Goal: Transaction & Acquisition: Purchase product/service

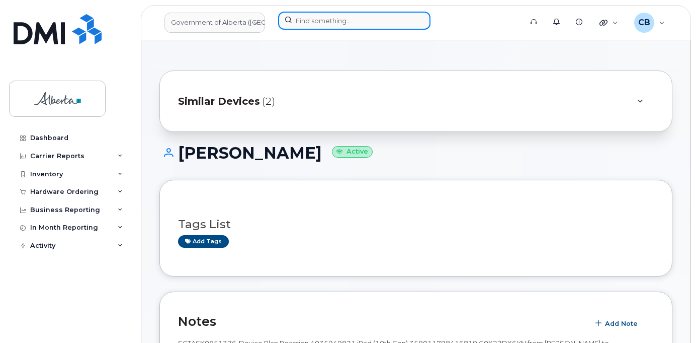
click at [352, 17] on input at bounding box center [354, 21] width 152 height 18
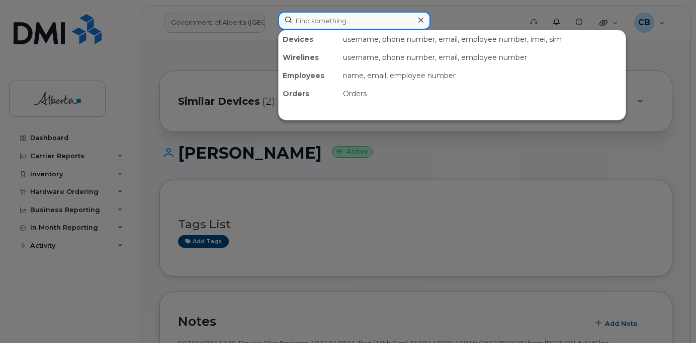
paste input "7802426103"
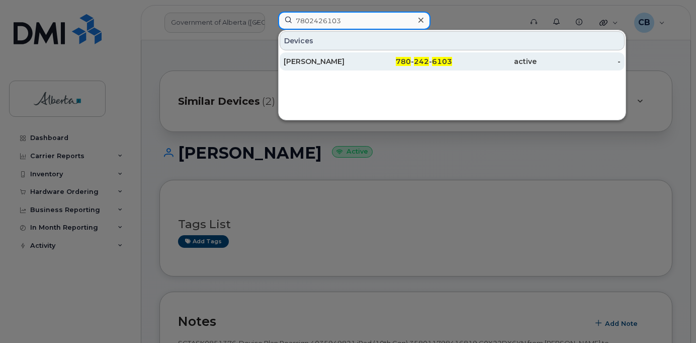
type input "7802426103"
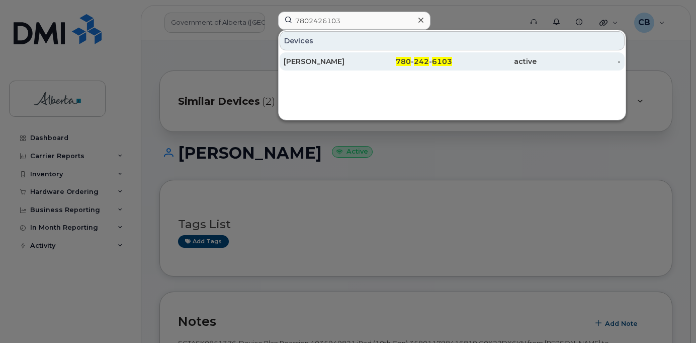
click at [306, 60] on div "Brian Doyle" at bounding box center [326, 61] width 85 height 10
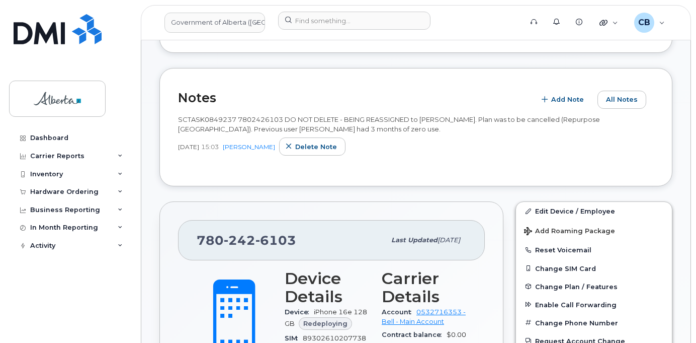
scroll to position [302, 0]
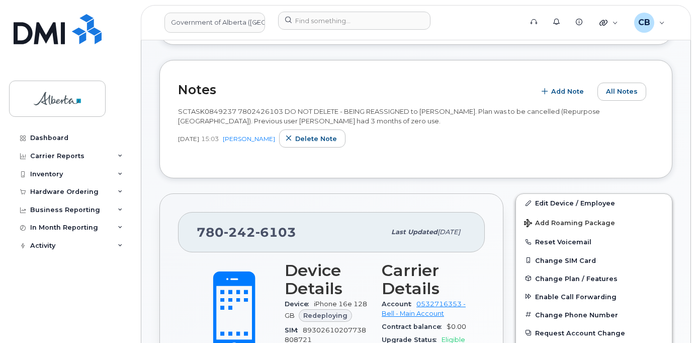
click at [192, 110] on span "SCTASK0849237 7802426103 DO NOT DELETE - BEING REASSIGNED to [PERSON_NAME]. Pla…" at bounding box center [389, 116] width 422 height 18
copy span "SCTASK0849237"
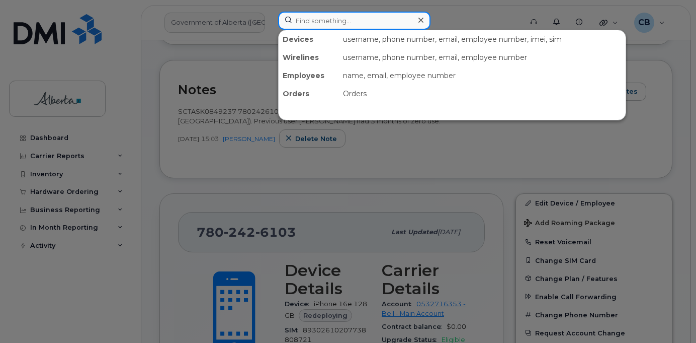
click at [333, 20] on input at bounding box center [354, 21] width 152 height 18
paste input "4037103705"
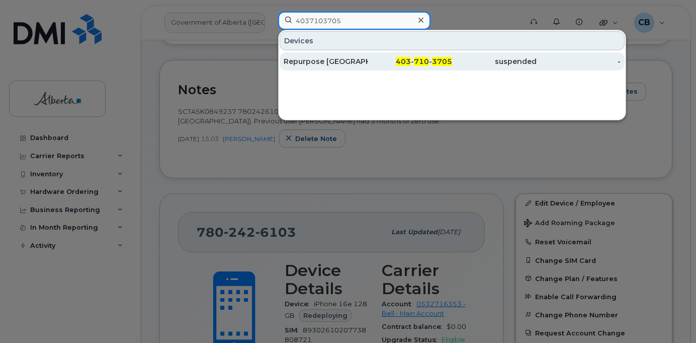
type input "4037103705"
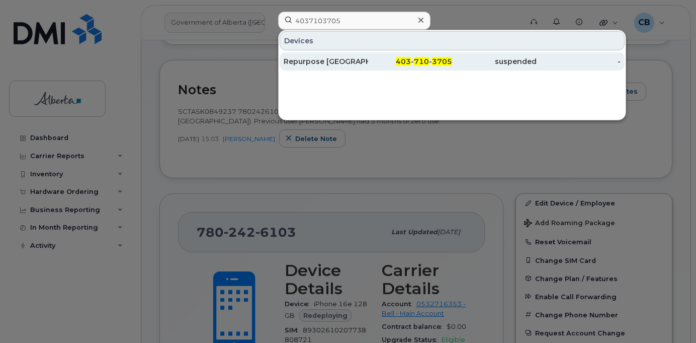
click at [329, 60] on div "Repurpose [GEOGRAPHIC_DATA]" at bounding box center [326, 61] width 85 height 10
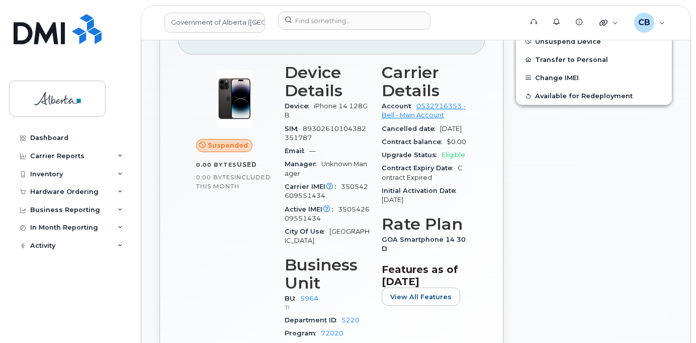
scroll to position [403, 0]
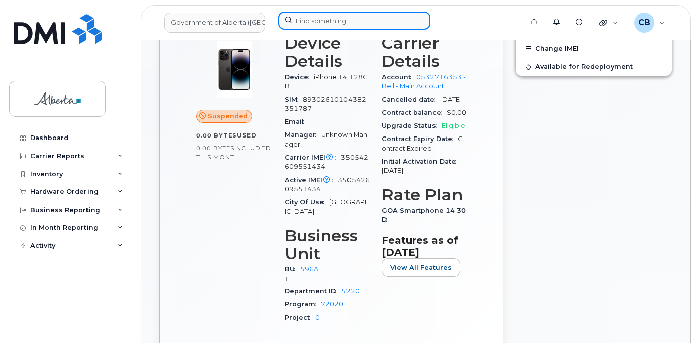
click at [342, 23] on input at bounding box center [354, 21] width 152 height 18
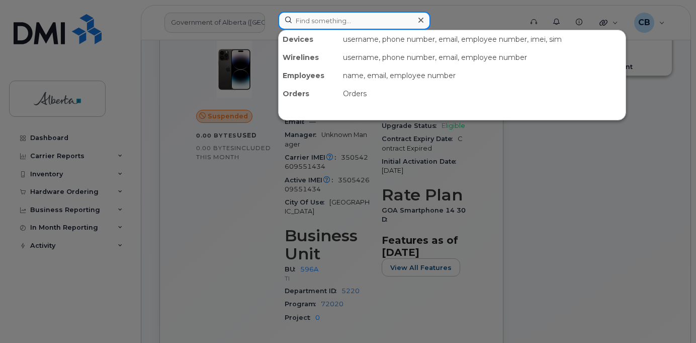
paste input "5873857194"
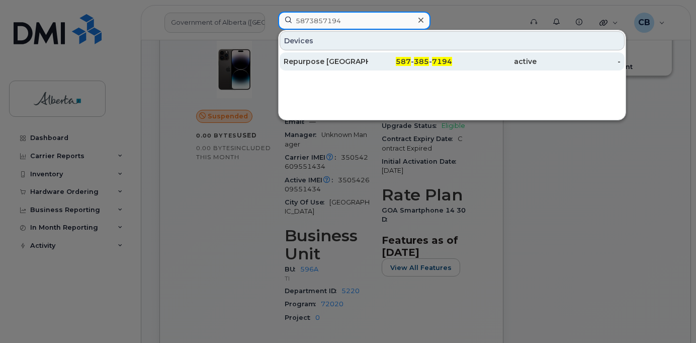
type input "5873857194"
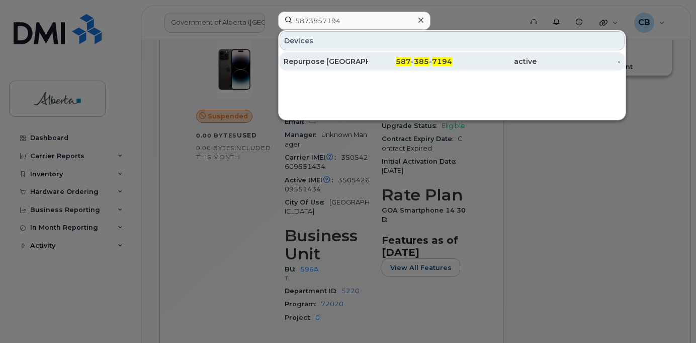
click at [334, 59] on div "Repurpose Edmonton" at bounding box center [326, 61] width 85 height 10
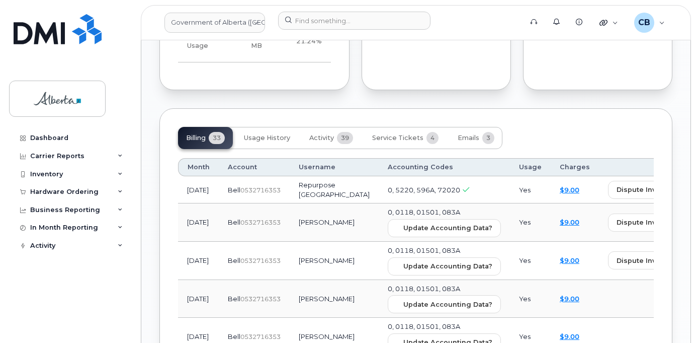
scroll to position [960, 0]
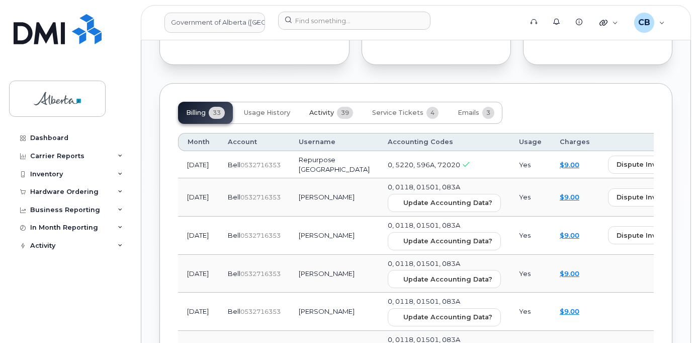
click at [327, 109] on span "Activity" at bounding box center [321, 113] width 25 height 8
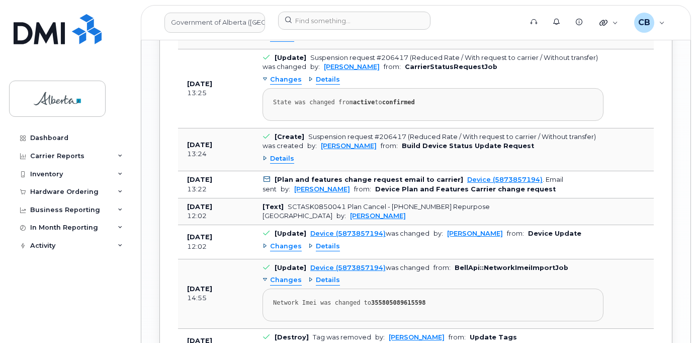
scroll to position [1614, 0]
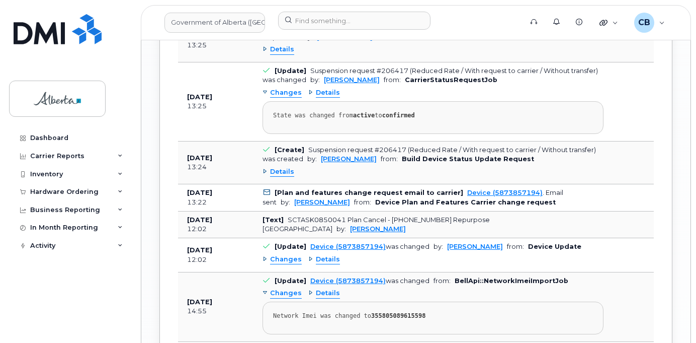
click at [265, 255] on div "Changes" at bounding box center [282, 260] width 39 height 10
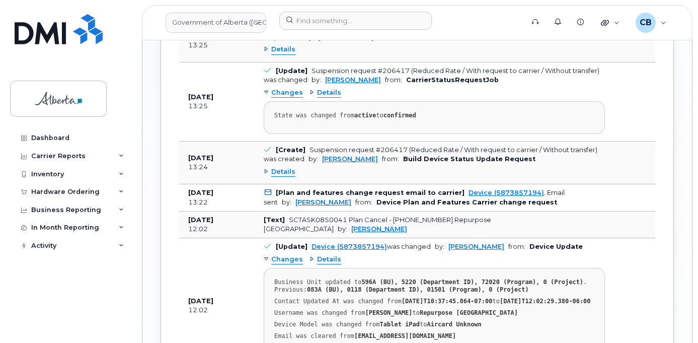
scroll to position [1664, 0]
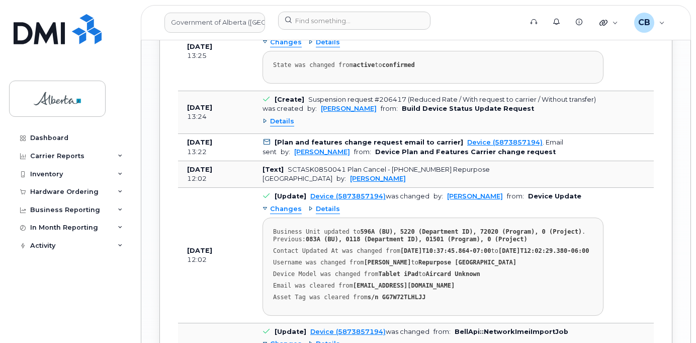
drag, startPoint x: 409, startPoint y: 258, endPoint x: 360, endPoint y: 260, distance: 48.3
click at [364, 260] on strong "Dane Cabangbang" at bounding box center [387, 262] width 47 height 7
copy strong "Dane Cabangbang"
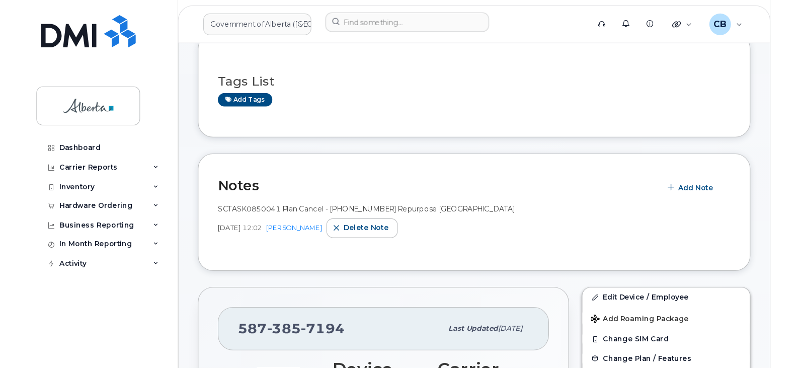
scroll to position [31, 0]
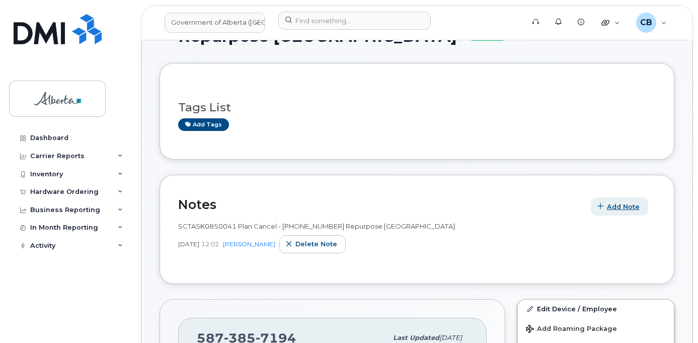
click at [615, 203] on span "Add Note" at bounding box center [623, 207] width 33 height 10
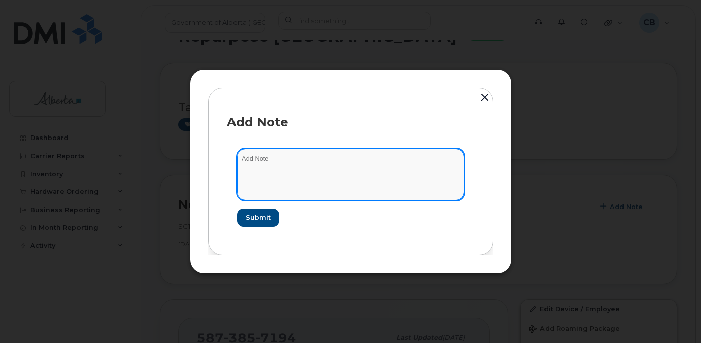
click at [246, 161] on textarea at bounding box center [350, 173] width 227 height 51
paste textarea "SCTASK0851890"
type textarea "SCTASK0851890-changed rate plan from data to voice and data."
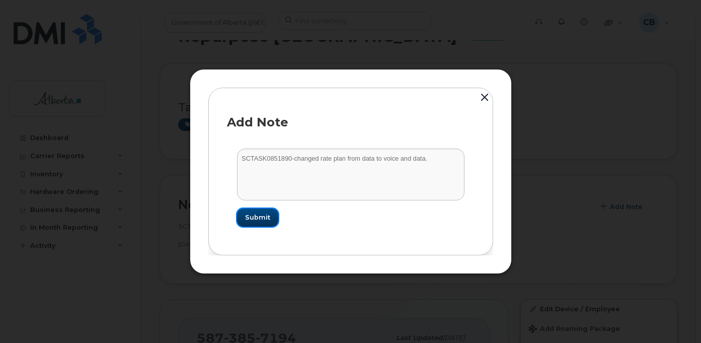
click at [260, 217] on span "Submit" at bounding box center [257, 217] width 25 height 10
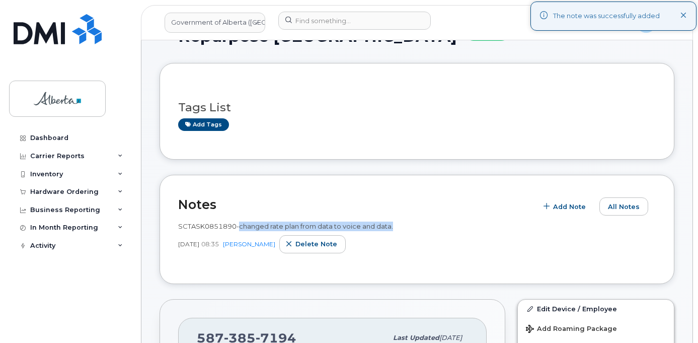
drag, startPoint x: 238, startPoint y: 224, endPoint x: 404, endPoint y: 225, distance: 165.0
click at [404, 225] on div "SCTASK0851890-changed rate plan from data to voice and data." at bounding box center [416, 226] width 477 height 10
copy span "changed rate plan from data to voice and data."
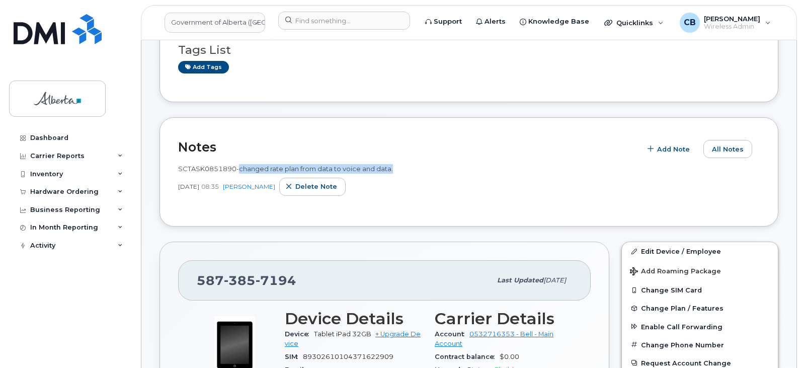
scroll to position [101, 0]
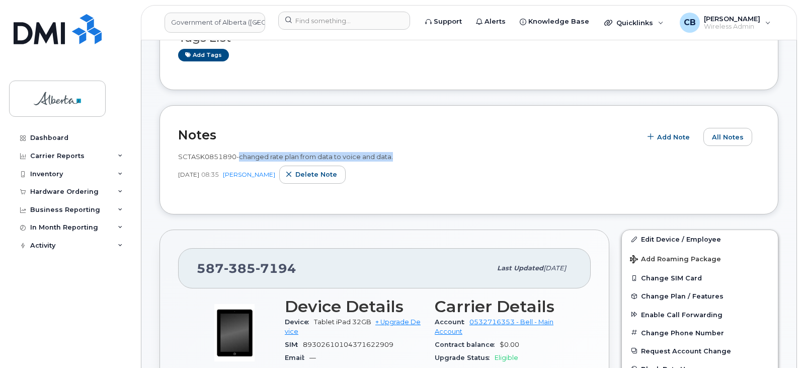
click at [405, 147] on div "SCTASK0851890-changed rate plan from data to voice and data. Sep 19, 2025 08:35…" at bounding box center [469, 171] width 582 height 50
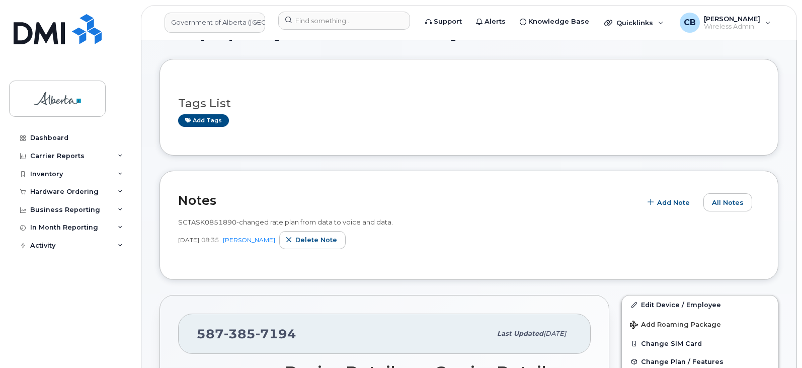
scroll to position [50, 0]
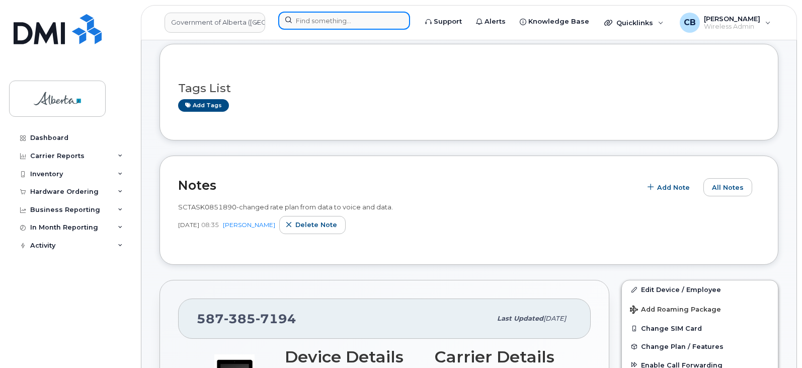
click at [342, 15] on input at bounding box center [344, 21] width 132 height 18
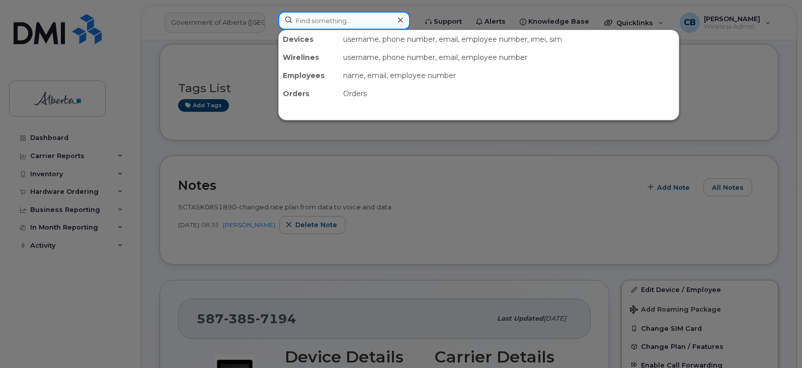
paste input "4037103705"
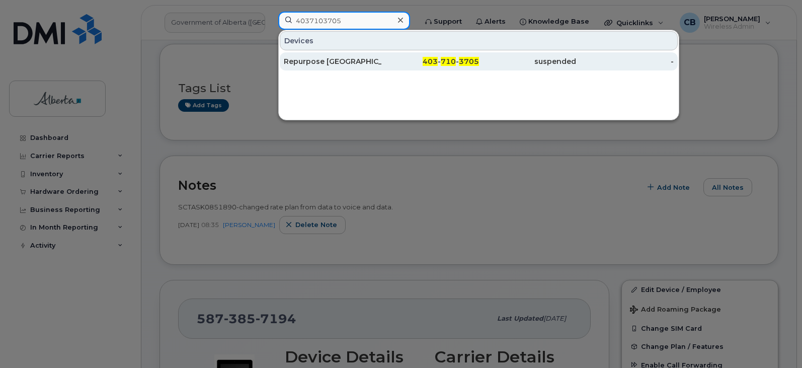
type input "4037103705"
click at [330, 63] on div "Repurpose Calgary" at bounding box center [333, 61] width 98 height 10
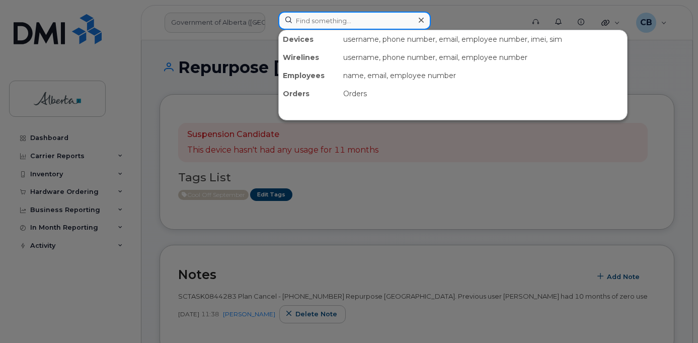
click at [309, 17] on input at bounding box center [354, 21] width 152 height 18
paste input "5873857196"
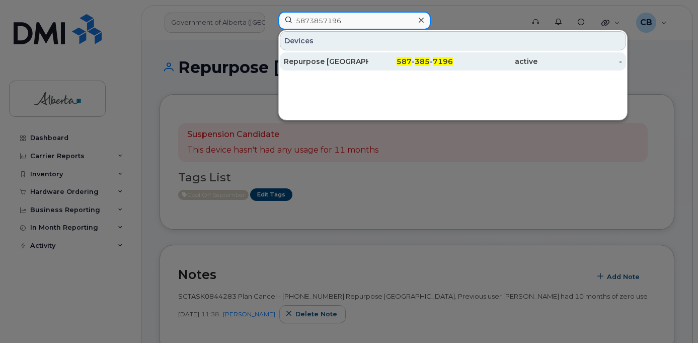
type input "5873857196"
click at [315, 62] on div "Repurpose [GEOGRAPHIC_DATA]" at bounding box center [326, 61] width 85 height 10
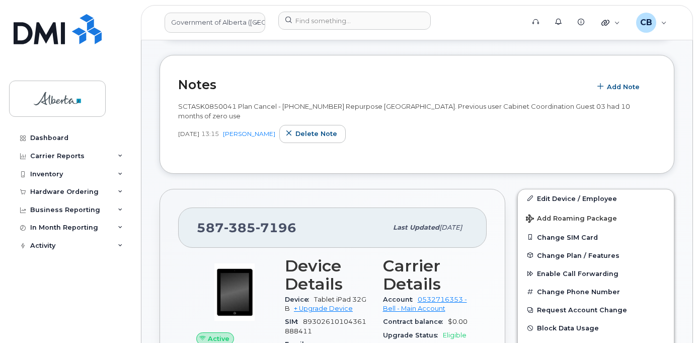
scroll to position [201, 0]
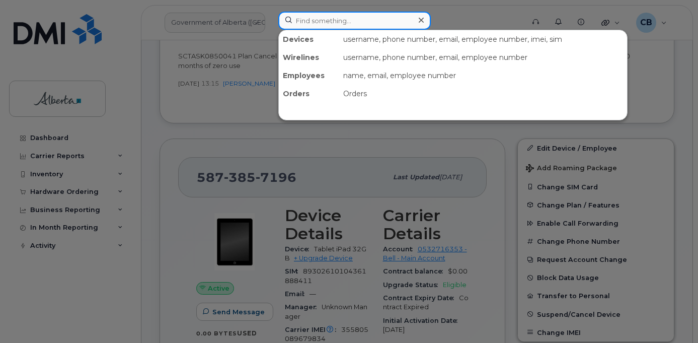
click at [334, 24] on input at bounding box center [354, 21] width 152 height 18
paste input "4039157678"
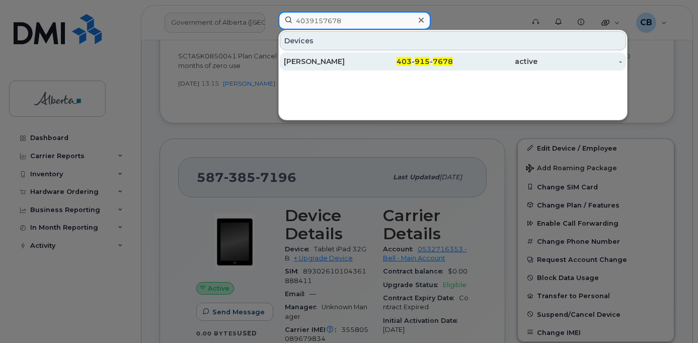
type input "4039157678"
click at [314, 60] on div "[PERSON_NAME]" at bounding box center [326, 61] width 85 height 10
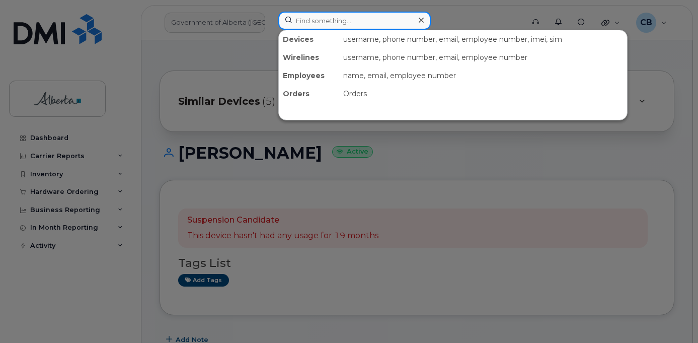
click at [314, 20] on input at bounding box center [354, 21] width 152 height 18
paste input "[PERSON_NAME]"
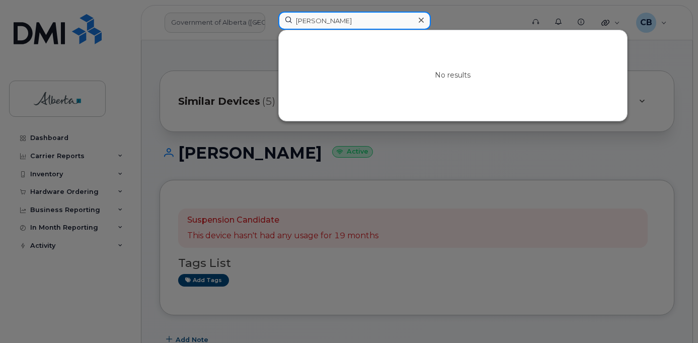
type input "[PERSON_NAME]"
click at [424, 21] on div at bounding box center [421, 20] width 15 height 15
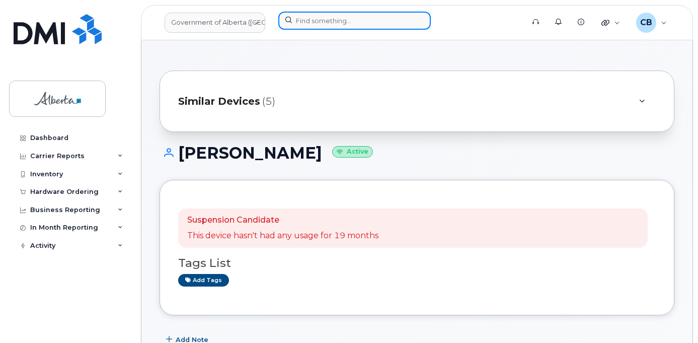
click at [337, 20] on input at bounding box center [354, 21] width 152 height 18
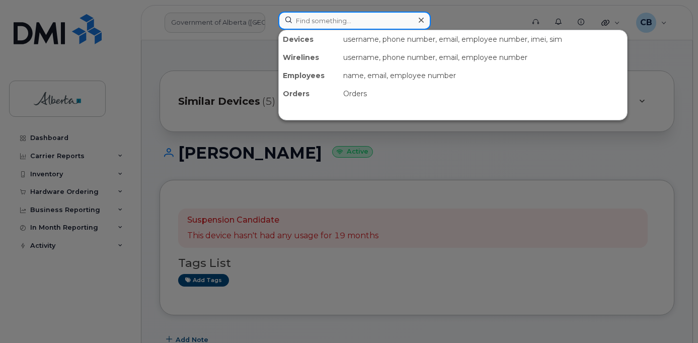
paste input "5873857196"
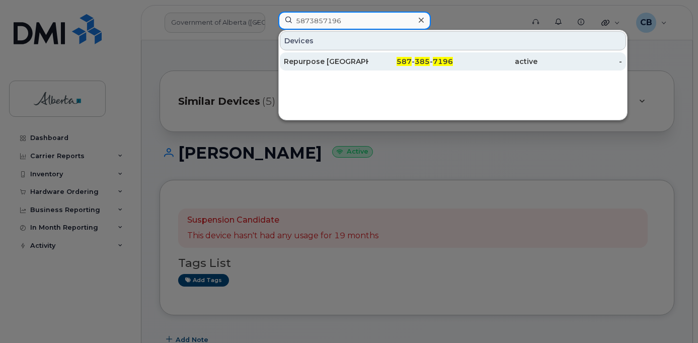
type input "5873857196"
click at [326, 57] on div "Repurpose [GEOGRAPHIC_DATA]" at bounding box center [326, 61] width 85 height 10
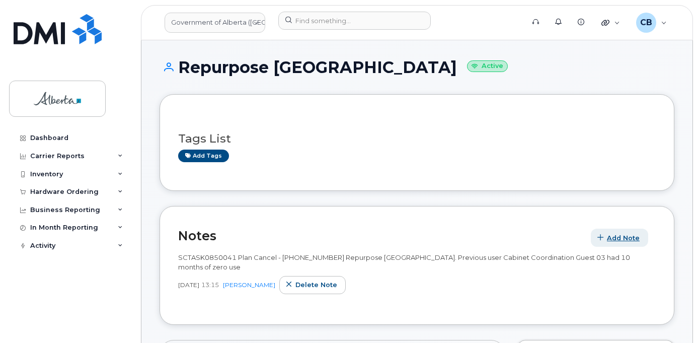
click at [619, 239] on span "Add Note" at bounding box center [623, 238] width 33 height 10
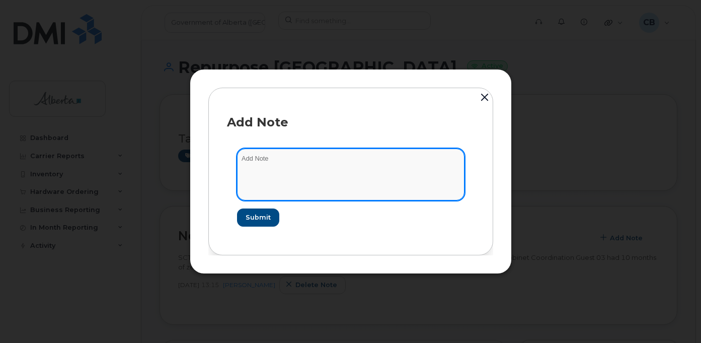
click at [256, 165] on textarea at bounding box center [350, 173] width 227 height 51
paste textarea "SCTASK0852877"
click at [365, 159] on textarea "SCTASK0852877-changed plan from data from voice and data." at bounding box center [350, 173] width 227 height 51
type textarea "SCTASK0852877-changed plan from data to voice and data."
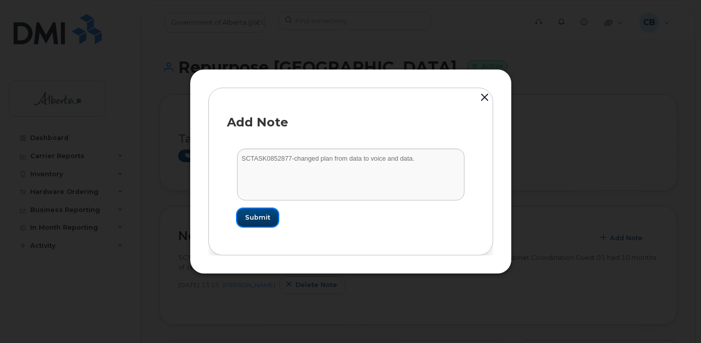
click at [261, 219] on span "Submit" at bounding box center [257, 217] width 25 height 10
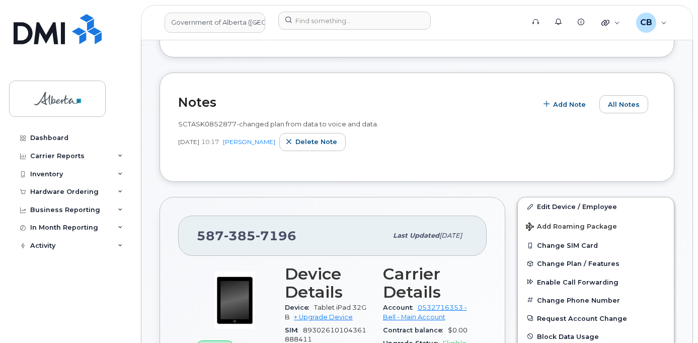
scroll to position [151, 0]
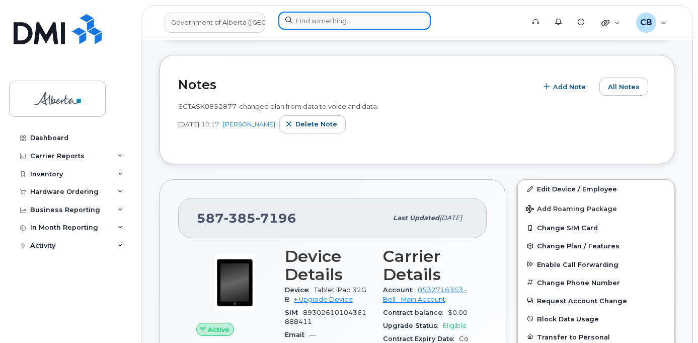
click at [301, 18] on input at bounding box center [354, 21] width 152 height 18
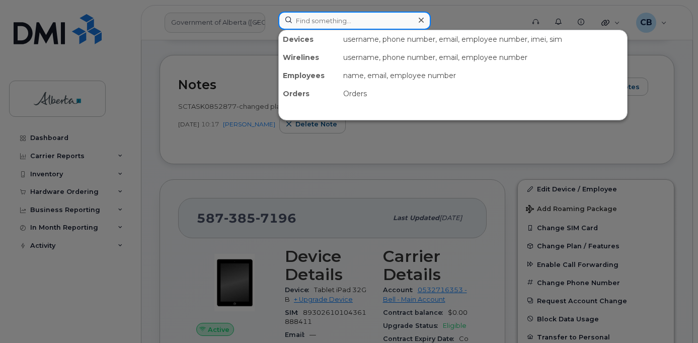
paste input "Trevor Pratt"
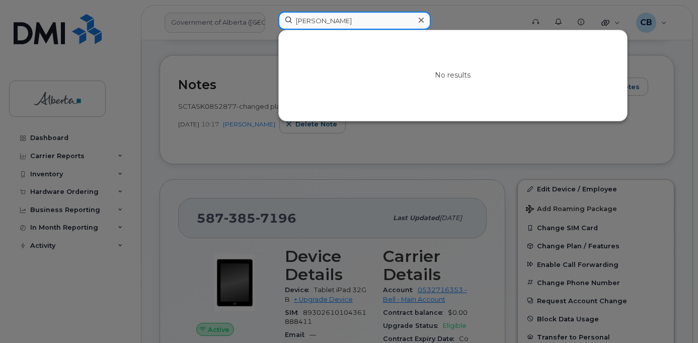
type input "Trevor Pratt"
drag, startPoint x: 423, startPoint y: 21, endPoint x: 450, endPoint y: 83, distance: 68.0
click at [423, 22] on icon at bounding box center [421, 20] width 5 height 8
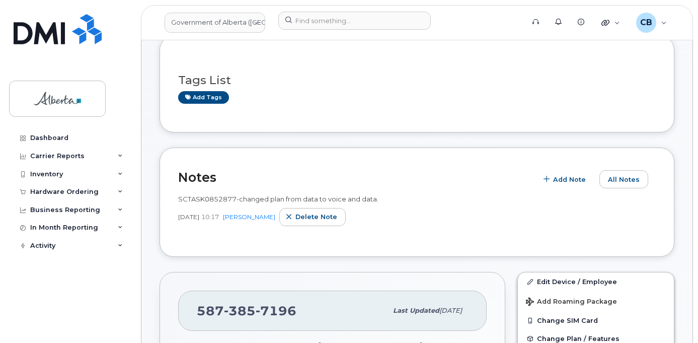
scroll to position [0, 0]
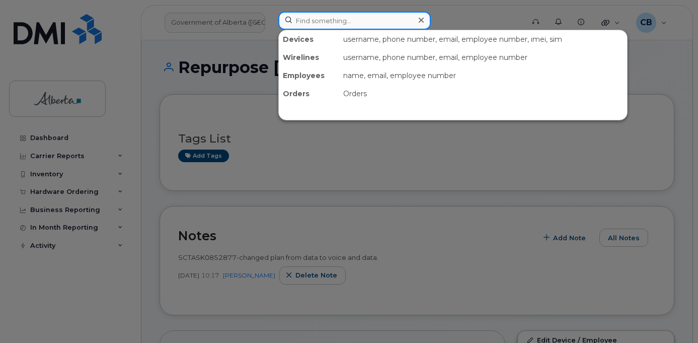
click at [337, 19] on input at bounding box center [354, 21] width 152 height 18
paste input "5873857197"
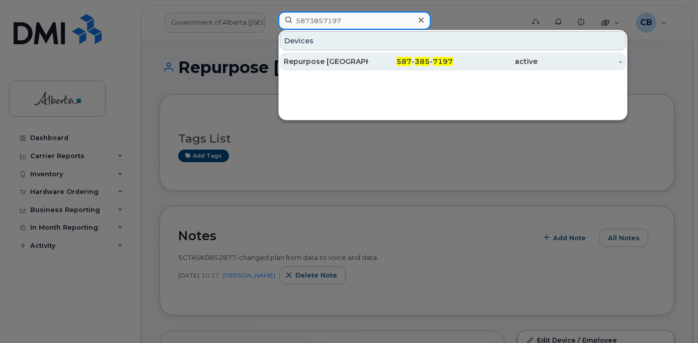
type input "5873857197"
click at [327, 60] on div "Repurpose Edmonton" at bounding box center [326, 61] width 85 height 10
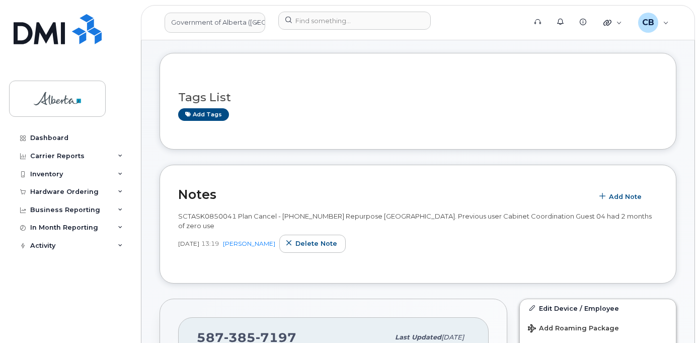
scroll to position [151, 0]
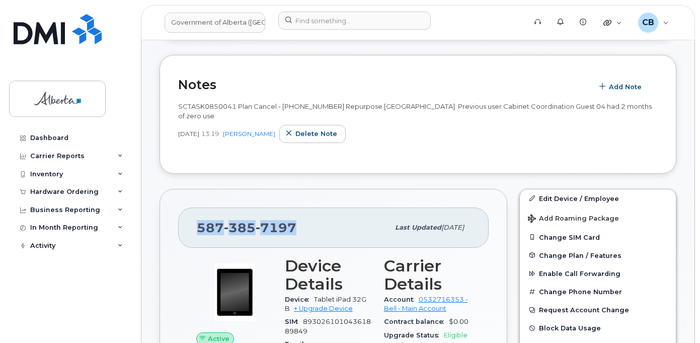
drag, startPoint x: 295, startPoint y: 216, endPoint x: 198, endPoint y: 214, distance: 97.6
click at [198, 217] on div "[PHONE_NUMBER]" at bounding box center [293, 227] width 192 height 21
copy span "[PHONE_NUMBER]"
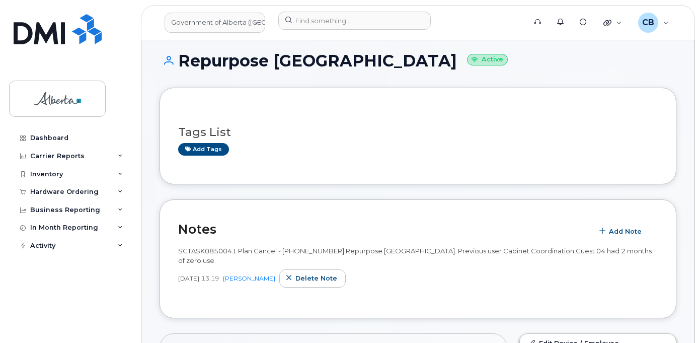
scroll to position [0, 0]
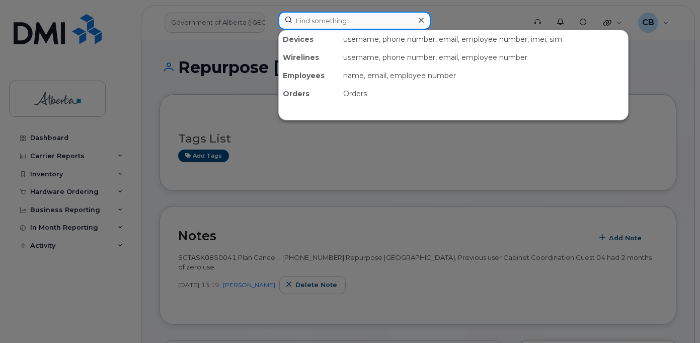
click at [341, 23] on input at bounding box center [354, 21] width 152 height 18
paste input "Seylin Hong"
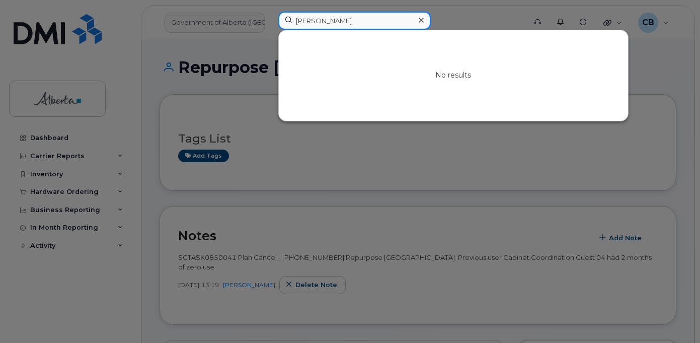
type input "Seylin Hong"
click at [421, 22] on icon at bounding box center [421, 20] width 5 height 8
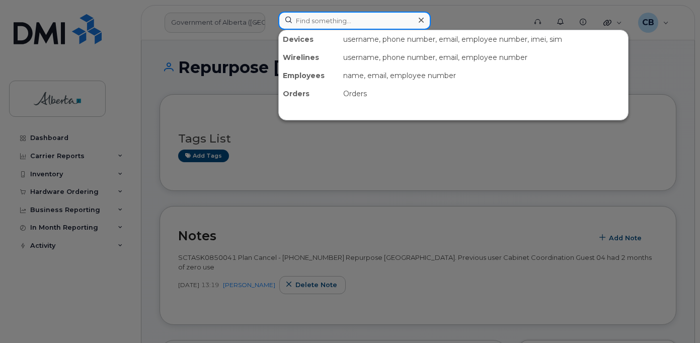
click at [335, 21] on input at bounding box center [354, 21] width 152 height 18
paste input "5875457914"
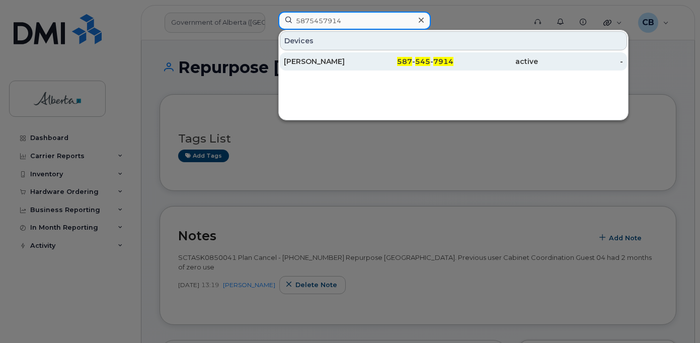
type input "5875457914"
click at [327, 60] on div "[PERSON_NAME]" at bounding box center [326, 61] width 85 height 10
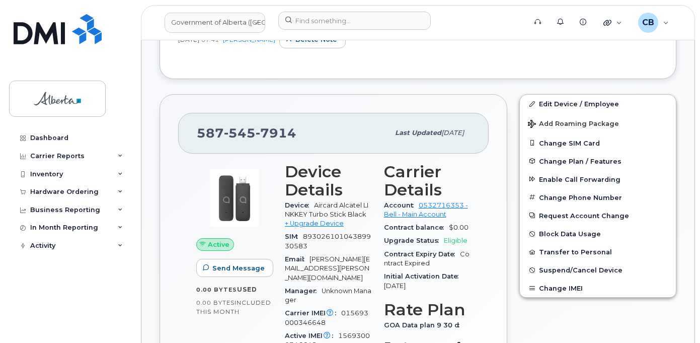
scroll to position [370, 0]
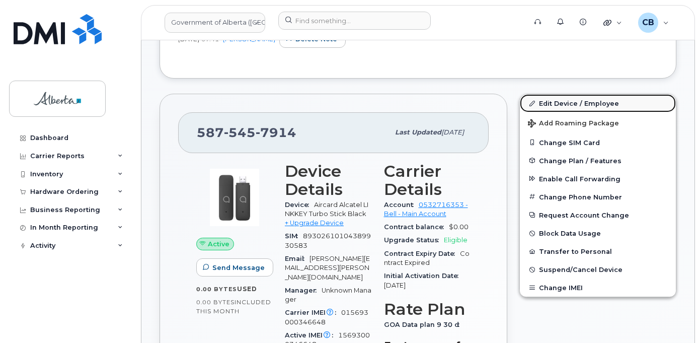
click at [556, 94] on link "Edit Device / Employee" at bounding box center [598, 103] width 156 height 18
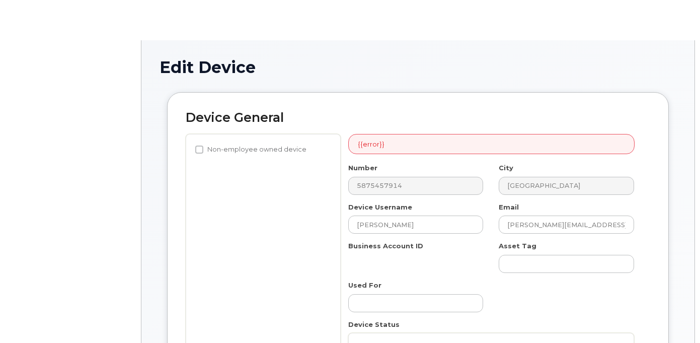
select select "4749733"
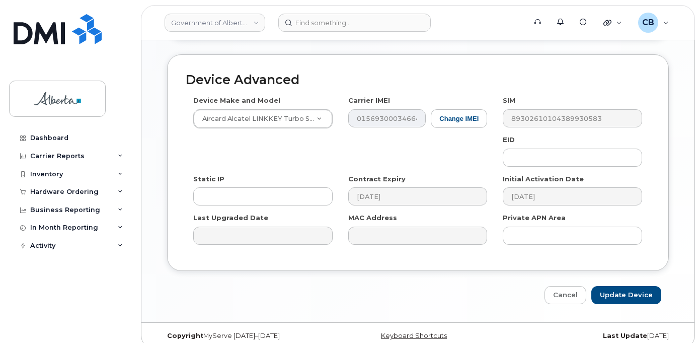
scroll to position [570, 0]
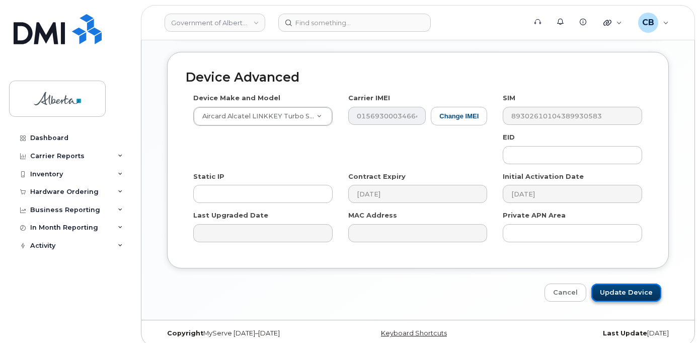
drag, startPoint x: 621, startPoint y: 281, endPoint x: 623, endPoint y: 289, distance: 8.3
click at [621, 283] on input "Update Device" at bounding box center [626, 292] width 70 height 19
type input "Saving..."
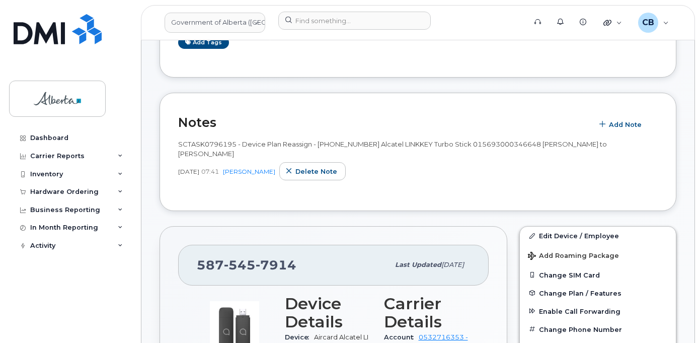
scroll to position [334, 0]
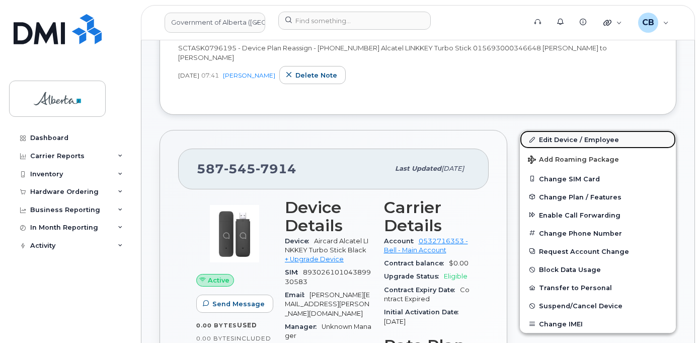
click at [565, 130] on link "Edit Device / Employee" at bounding box center [598, 139] width 156 height 18
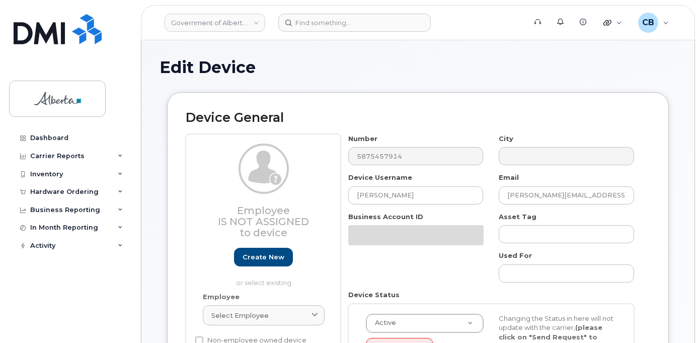
select select "4749733"
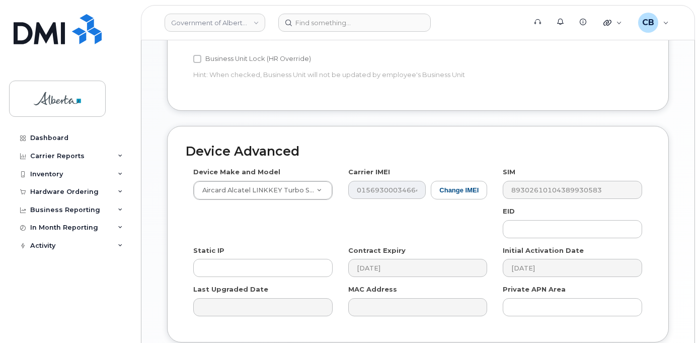
scroll to position [503, 0]
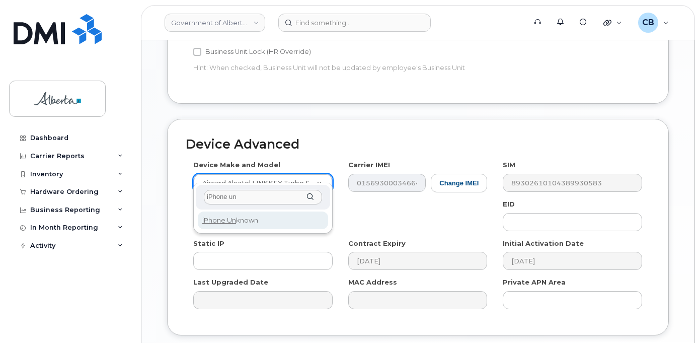
type input "iPhone un"
select select "185"
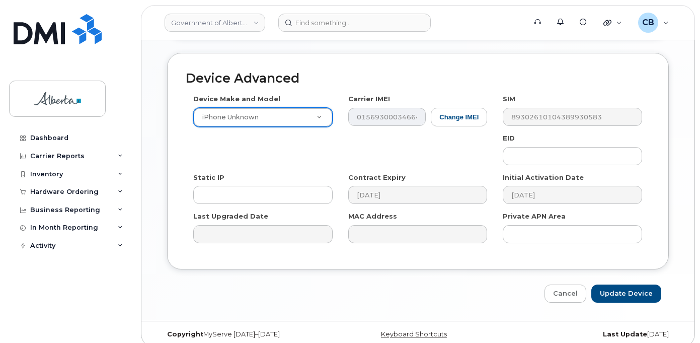
scroll to position [570, 0]
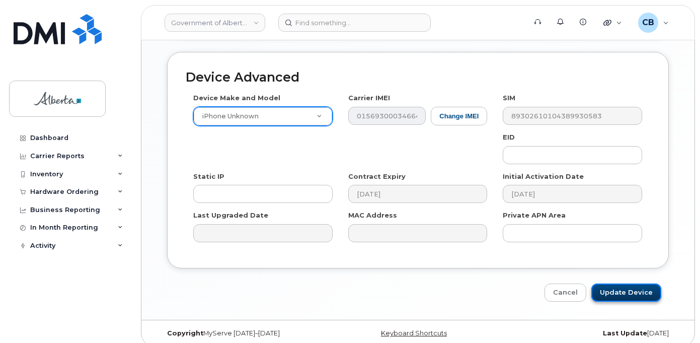
click at [622, 283] on input "Update Device" at bounding box center [626, 292] width 70 height 19
type input "Saving..."
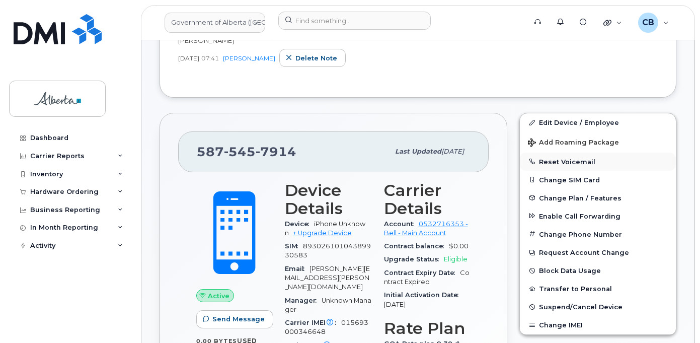
scroll to position [403, 0]
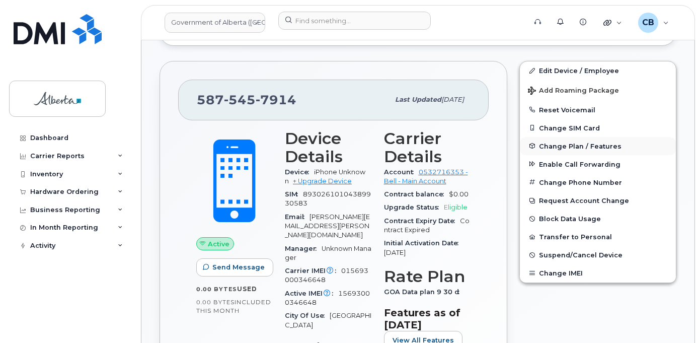
click at [566, 142] on span "Change Plan / Features" at bounding box center [580, 146] width 83 height 8
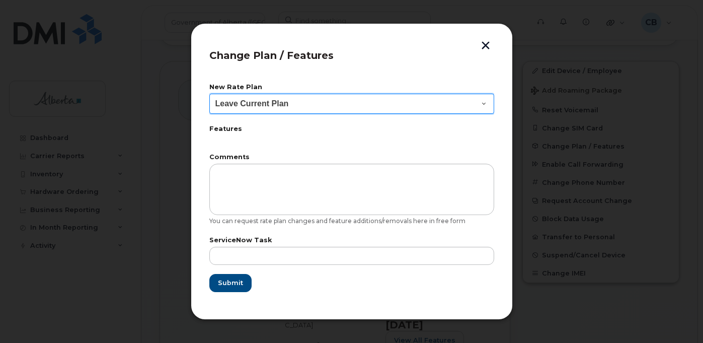
click at [483, 103] on select "Leave Current Plan GOA - Voice Plan 5 GOA Smartphone 14 30D GOA Unlimited Smart…" at bounding box center [351, 104] width 285 height 20
select select "2483362"
click at [209, 94] on select "Leave Current Plan GOA - Voice Plan 5 GOA Smartphone 14 30D GOA Unlimited Smart…" at bounding box center [351, 104] width 285 height 20
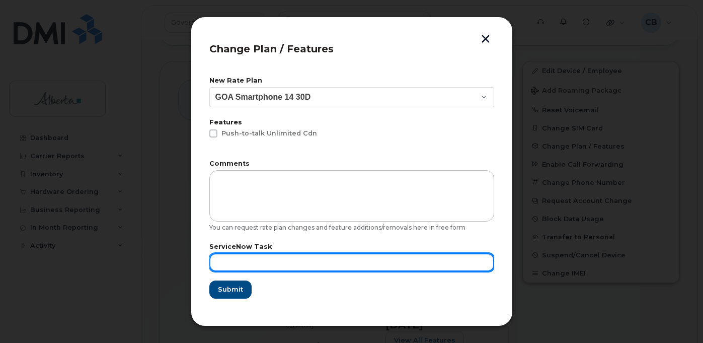
click at [238, 260] on input "text" at bounding box center [351, 262] width 285 height 18
paste input "SCTASK0852874"
type input "SCTASK0852874"
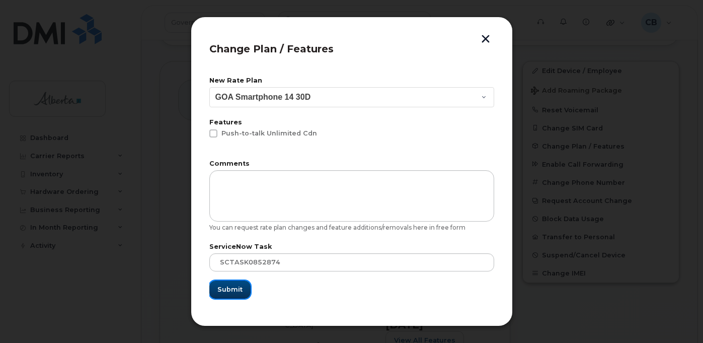
click at [237, 286] on span "Submit" at bounding box center [229, 289] width 25 height 10
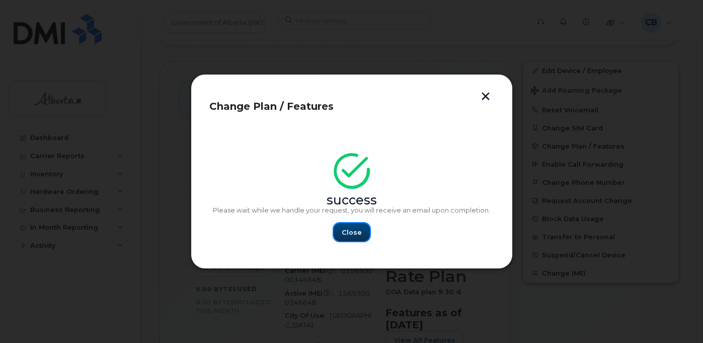
click at [357, 226] on button "Close" at bounding box center [352, 232] width 36 height 18
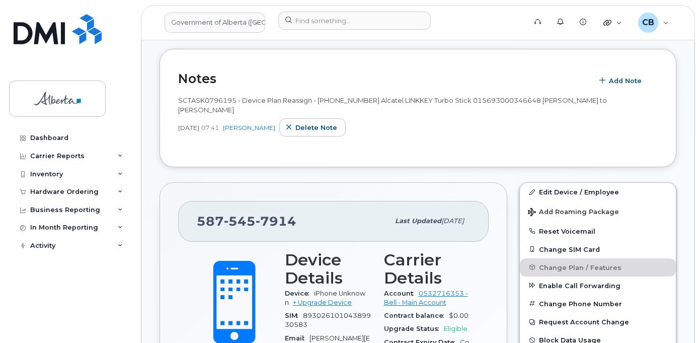
scroll to position [230, 0]
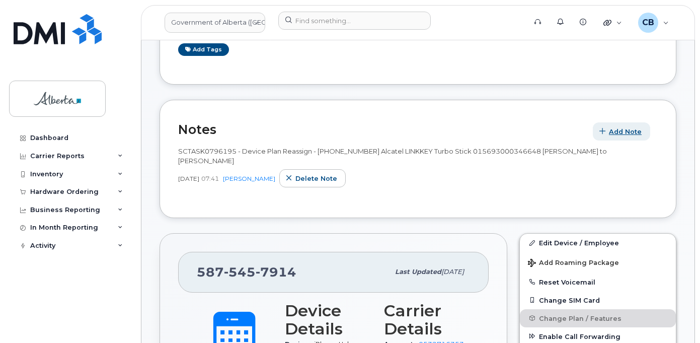
click at [622, 133] on span "Add Note" at bounding box center [625, 132] width 33 height 10
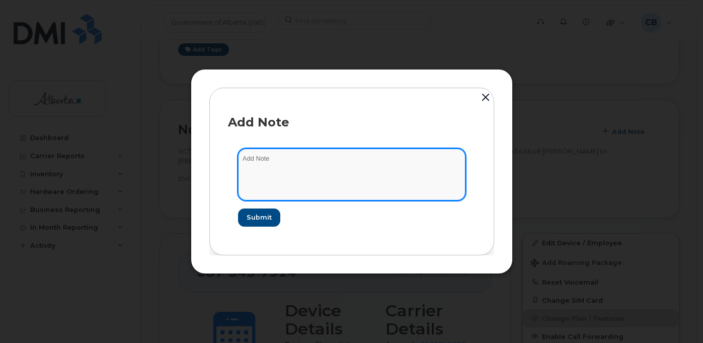
click at [281, 157] on textarea at bounding box center [351, 173] width 227 height 51
paste textarea "SCTASK0852874"
type textarea "SCTASK0852874-changed rate plan from data to voice and data."
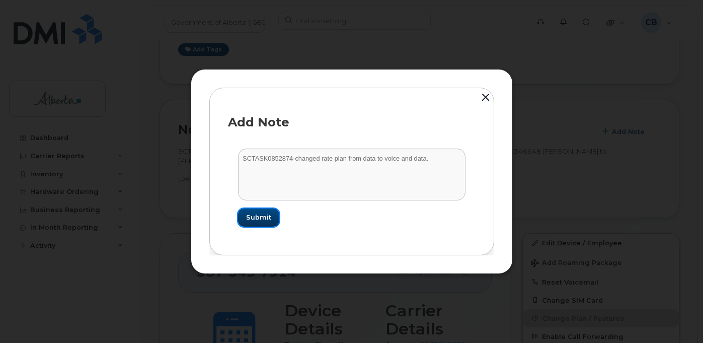
click at [268, 216] on span "Submit" at bounding box center [258, 217] width 25 height 10
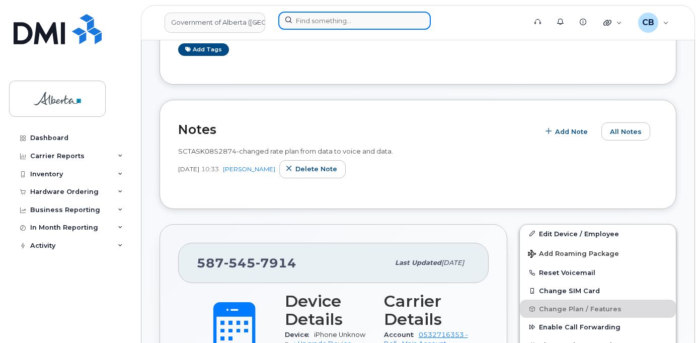
click at [298, 20] on input at bounding box center [354, 21] width 152 height 18
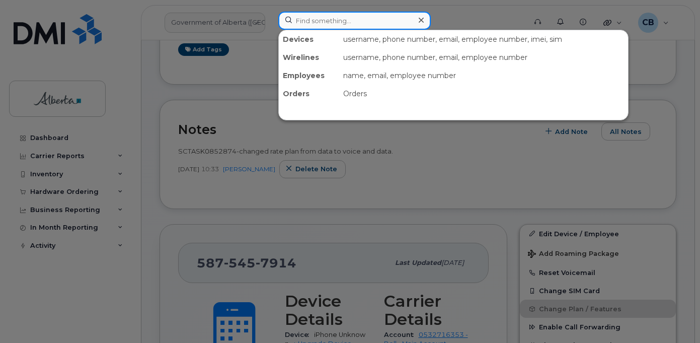
paste input "Haley Cerveny"
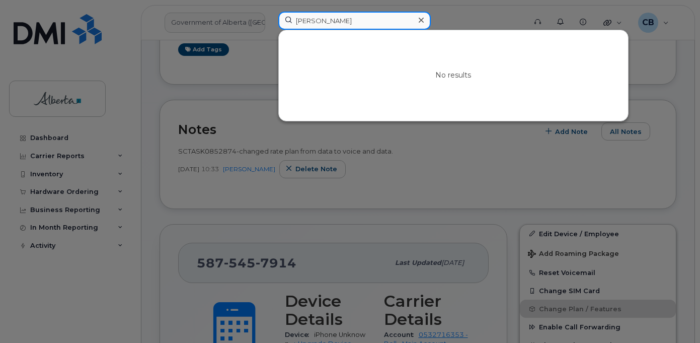
type input "Haley Cerveny"
click at [424, 21] on div at bounding box center [421, 20] width 15 height 15
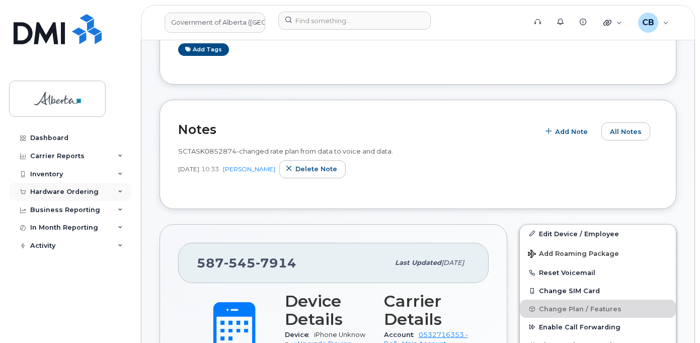
click at [50, 191] on div "Hardware Ordering" at bounding box center [64, 192] width 68 height 8
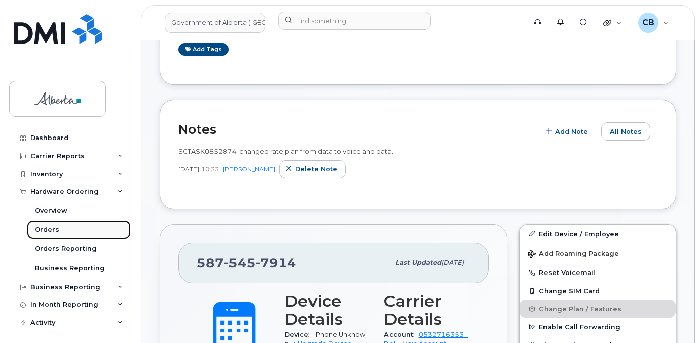
click at [41, 232] on div "Orders" at bounding box center [47, 229] width 25 height 9
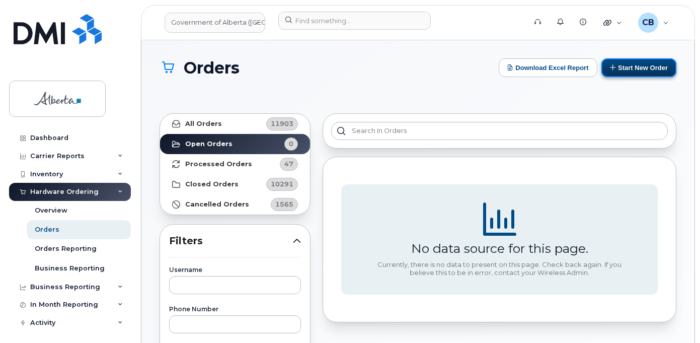
click at [625, 68] on button "Start New Order" at bounding box center [638, 67] width 75 height 19
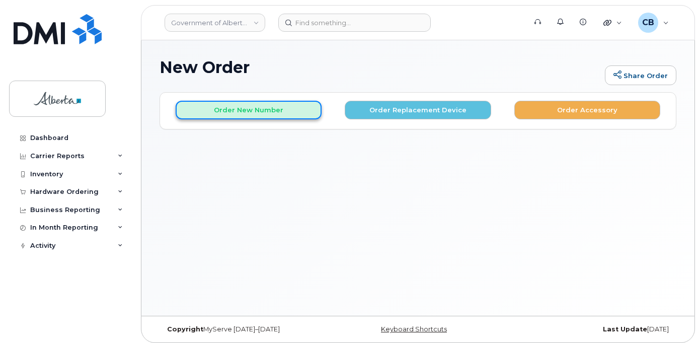
click at [275, 112] on button "Order New Number" at bounding box center [249, 110] width 146 height 19
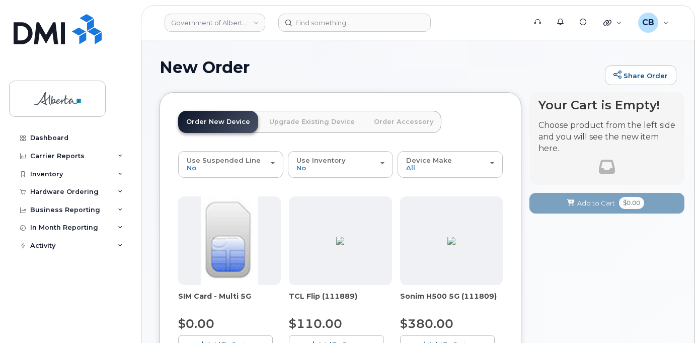
scroll to position [50, 0]
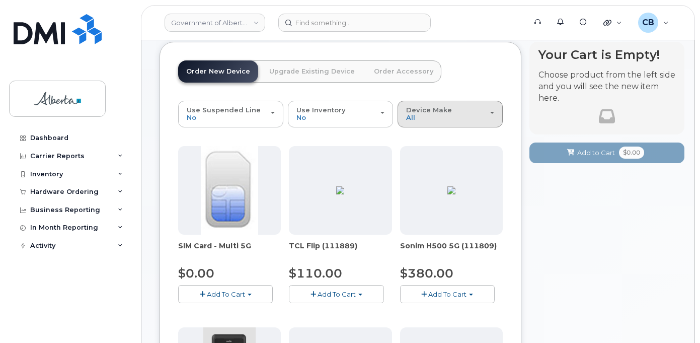
click at [424, 116] on div "Device Make All Aircard Android Cell Phone iPhone" at bounding box center [450, 114] width 88 height 16
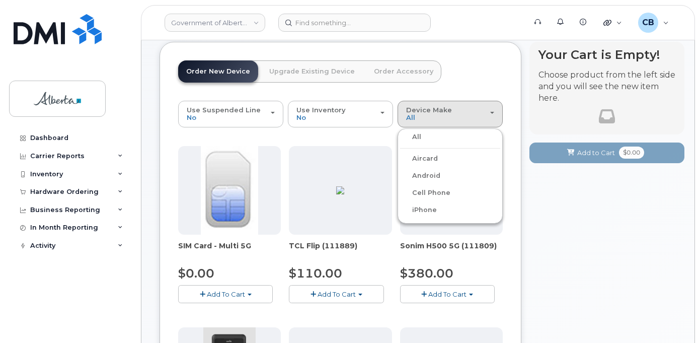
click at [425, 205] on label "iPhone" at bounding box center [418, 210] width 37 height 12
click at [0, 0] on input "iPhone" at bounding box center [0, 0] width 0 height 0
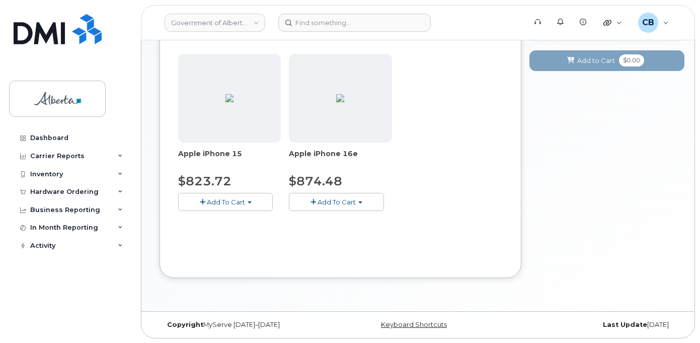
scroll to position [143, 0]
click at [333, 205] on span "Add To Cart" at bounding box center [336, 201] width 38 height 8
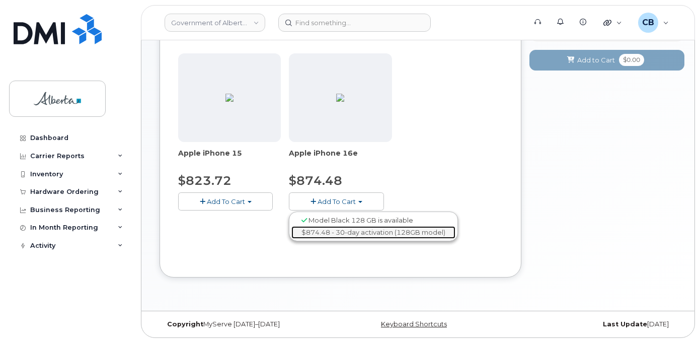
click at [368, 230] on link "$874.48 - 30-day activation (128GB model)" at bounding box center [373, 232] width 164 height 13
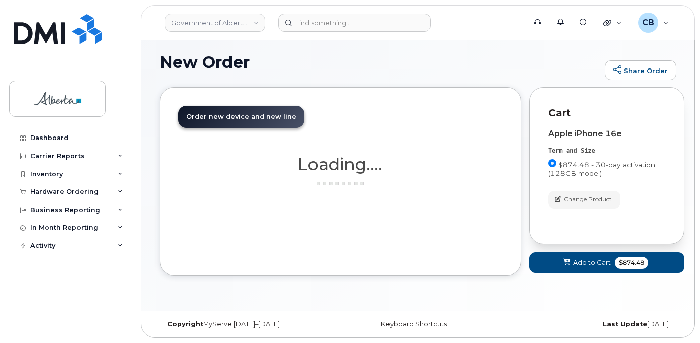
scroll to position [5, 0]
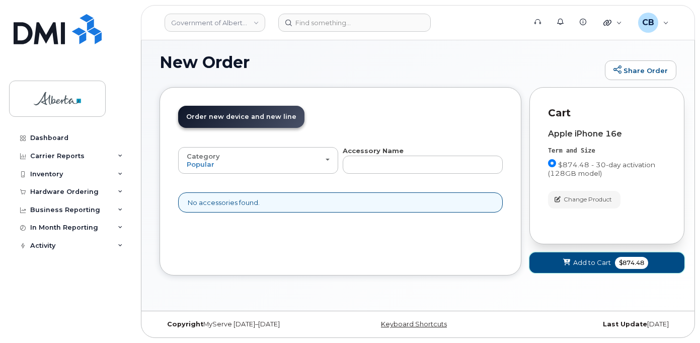
click at [581, 262] on span "Add to Cart" at bounding box center [592, 263] width 38 height 10
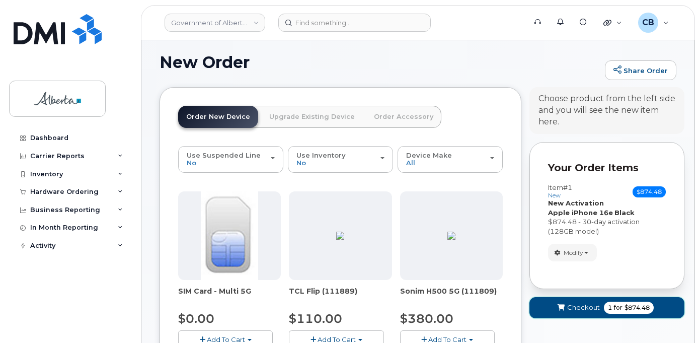
click at [576, 302] on span "Checkout" at bounding box center [583, 307] width 33 height 10
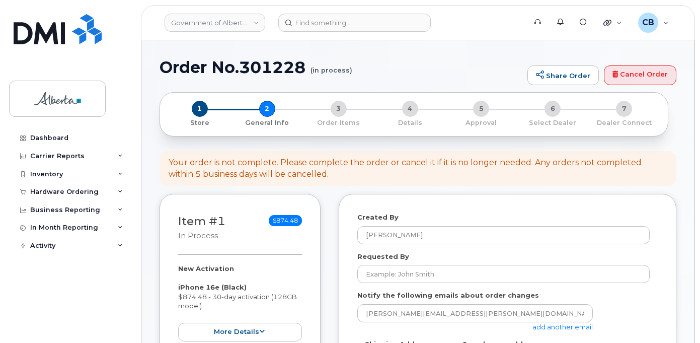
select select
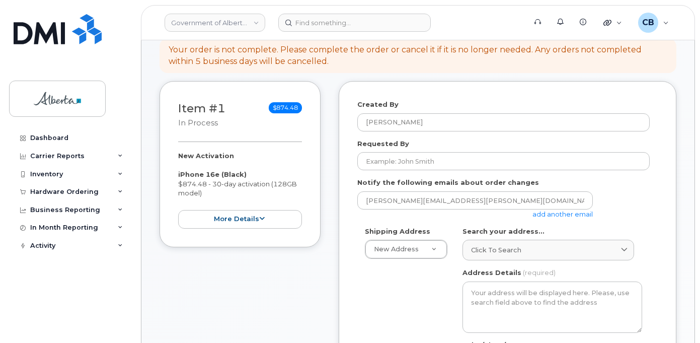
scroll to position [151, 0]
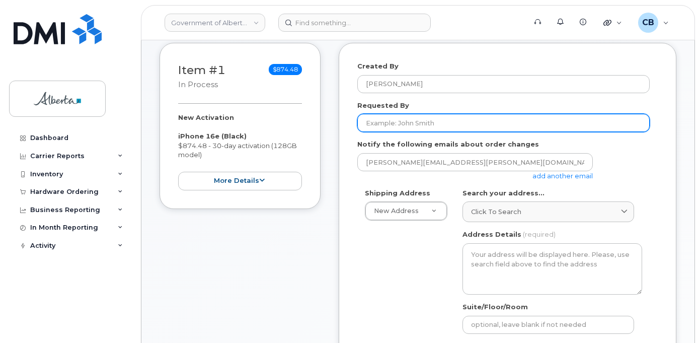
drag, startPoint x: 391, startPoint y: 121, endPoint x: 396, endPoint y: 116, distance: 6.8
click at [391, 121] on input "Requested By" at bounding box center [503, 123] width 292 height 18
type input "[PERSON_NAME]"
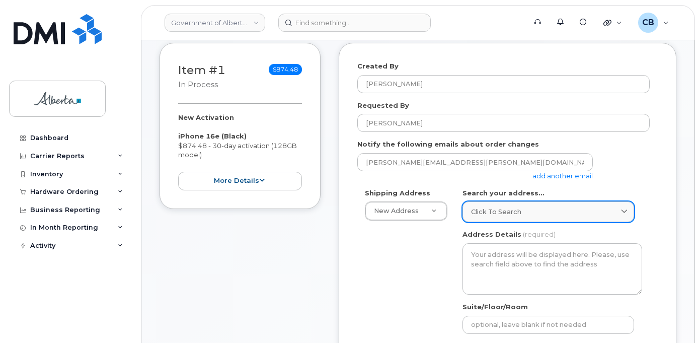
click at [518, 209] on span "Click to search" at bounding box center [496, 212] width 50 height 10
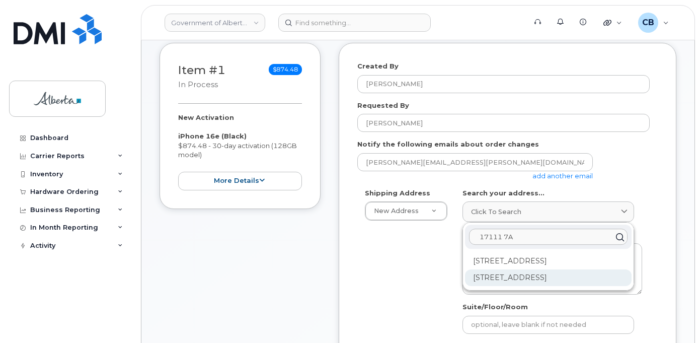
type input "17111 7A"
click at [520, 275] on div "[STREET_ADDRESS]" at bounding box center [548, 277] width 167 height 17
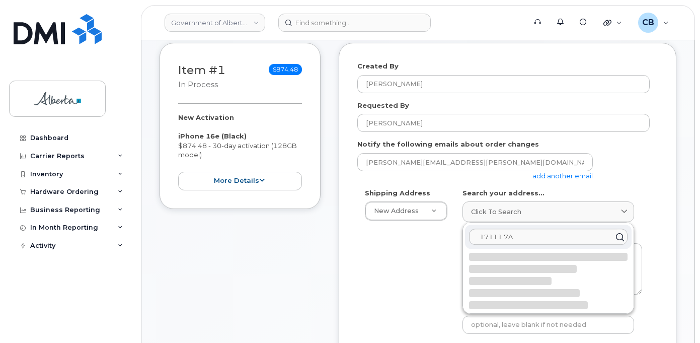
select select
type textarea "[STREET_ADDRESS]"
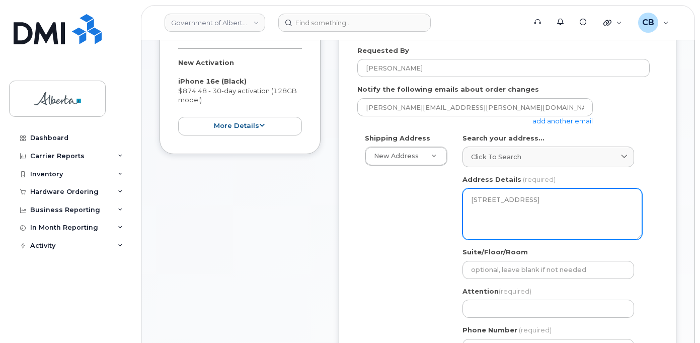
scroll to position [302, 0]
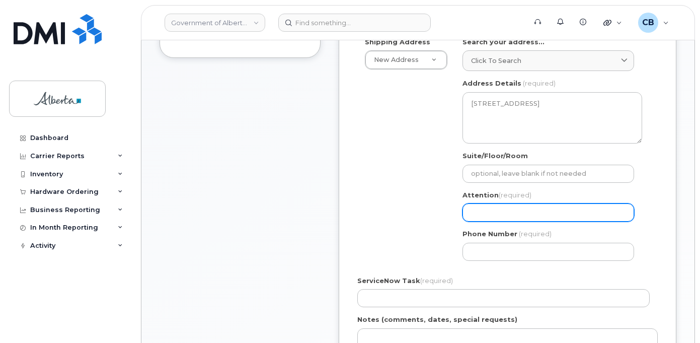
click at [486, 208] on input "Attention (required)" at bounding box center [548, 212] width 172 height 18
type input "[PERSON_NAME]"
select select
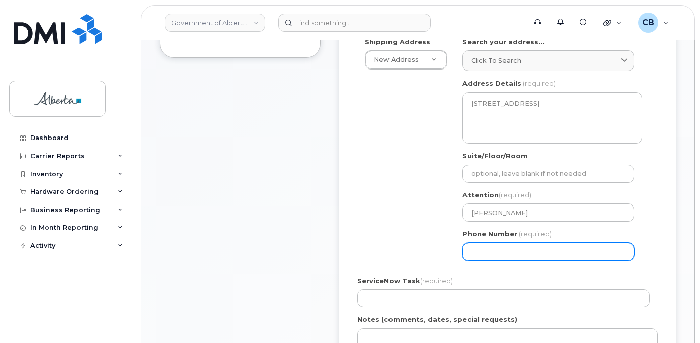
click at [488, 252] on input "Phone Number" at bounding box center [548, 252] width 172 height 18
type input "7804224745"
select select
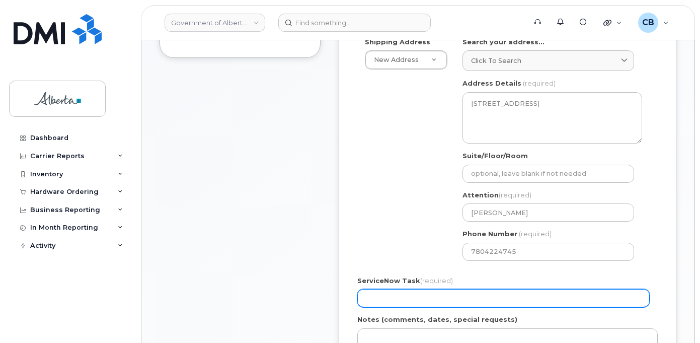
click at [385, 294] on input "ServiceNow Task (required)" at bounding box center [503, 298] width 292 height 18
type input "SCTASK0668161"
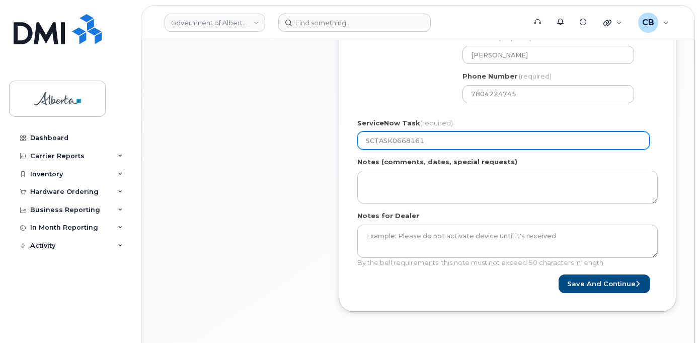
scroll to position [503, 0]
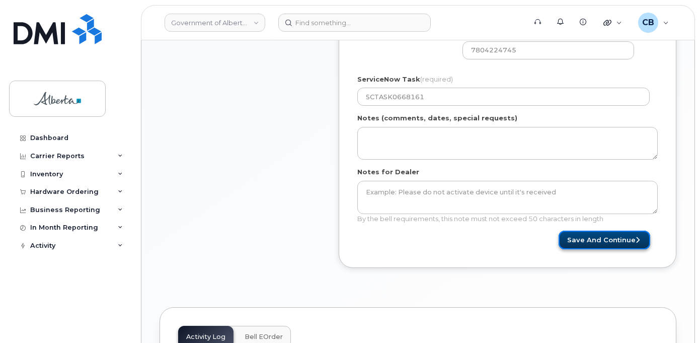
click at [613, 236] on button "Save and Continue" at bounding box center [604, 239] width 92 height 19
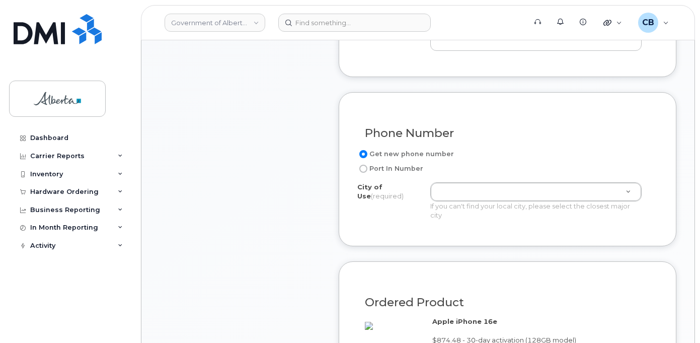
scroll to position [503, 0]
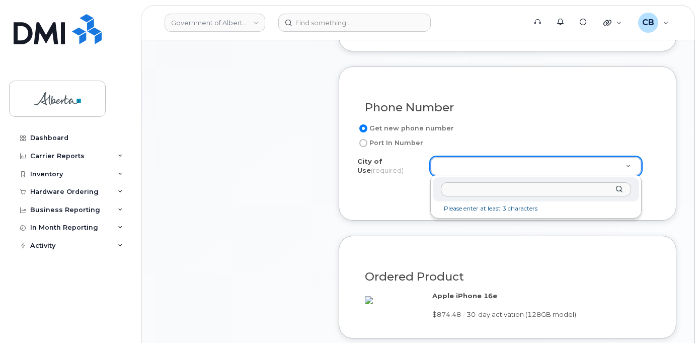
type input "k"
type input "a"
type input "A"
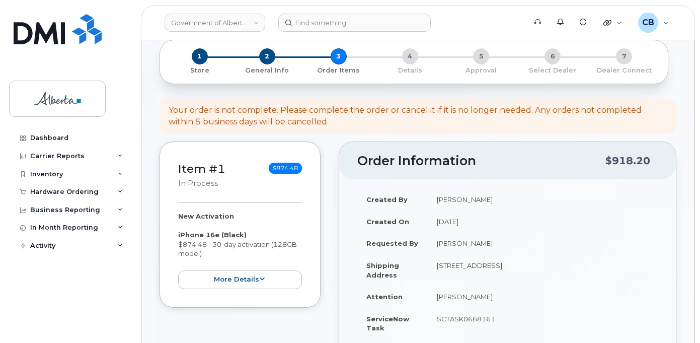
scroll to position [0, 0]
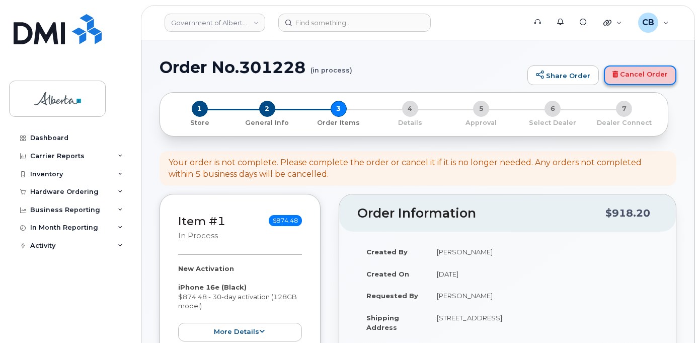
click at [658, 77] on link "Cancel Order" at bounding box center [640, 75] width 72 height 20
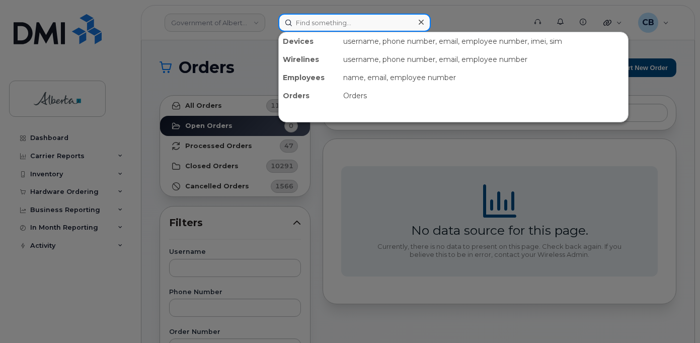
drag, startPoint x: 297, startPoint y: 25, endPoint x: 307, endPoint y: 32, distance: 11.9
click at [297, 25] on input at bounding box center [354, 23] width 152 height 18
paste input "[PERSON_NAME]"
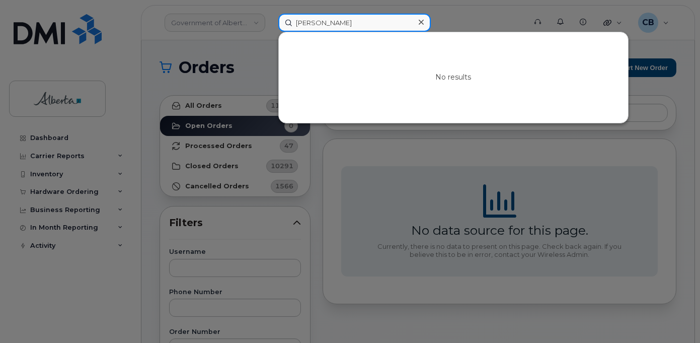
type input "[PERSON_NAME]"
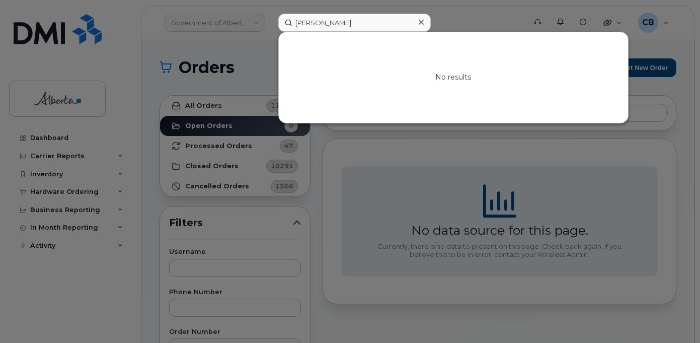
click at [418, 20] on div at bounding box center [421, 22] width 15 height 15
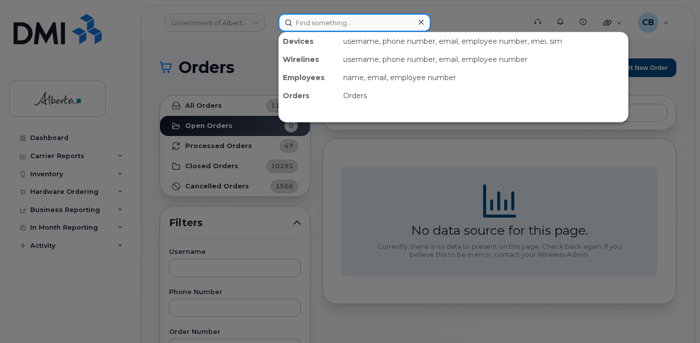
click at [303, 27] on input at bounding box center [354, 23] width 152 height 18
paste input "4034783271"
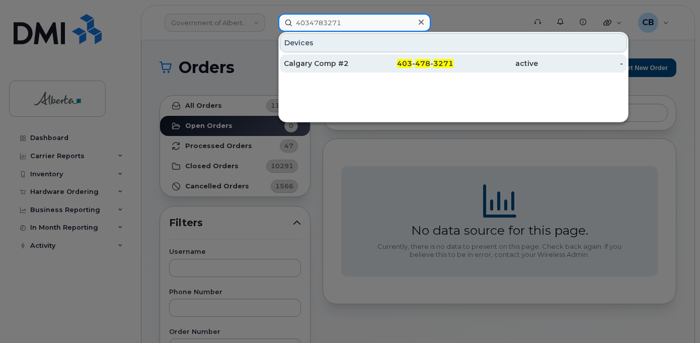
type input "4034783271"
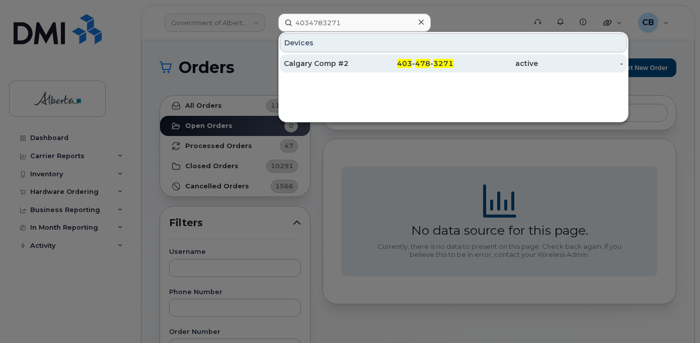
click at [311, 60] on div "Calgary Comp #2" at bounding box center [326, 63] width 85 height 10
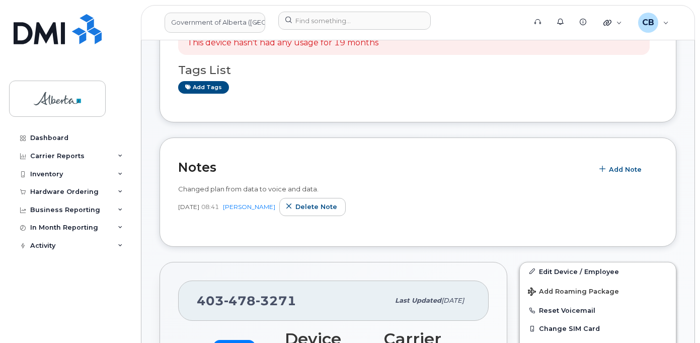
scroll to position [154, 0]
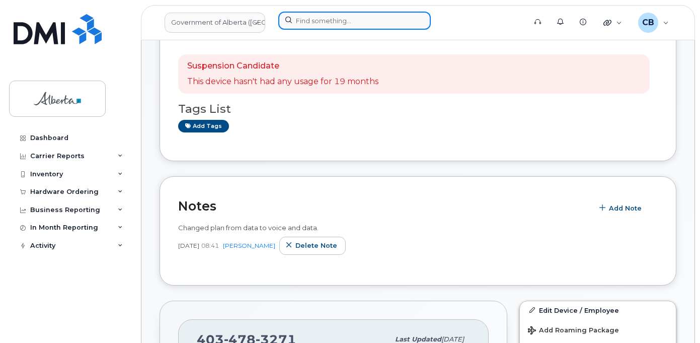
click at [301, 17] on input at bounding box center [354, 21] width 152 height 18
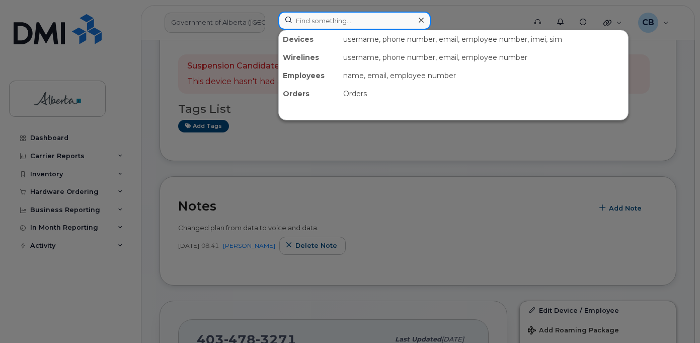
paste input "5875327913"
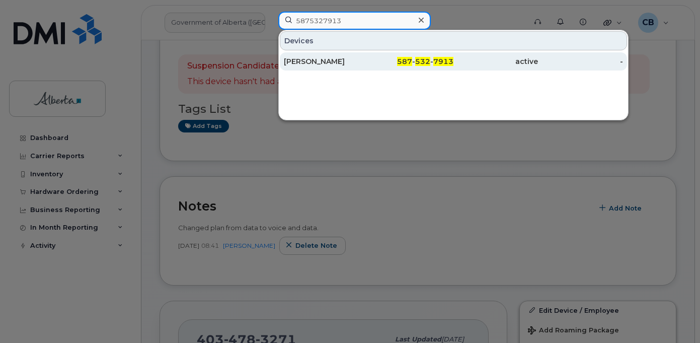
type input "5875327913"
click at [312, 61] on div "[PERSON_NAME]" at bounding box center [326, 61] width 85 height 10
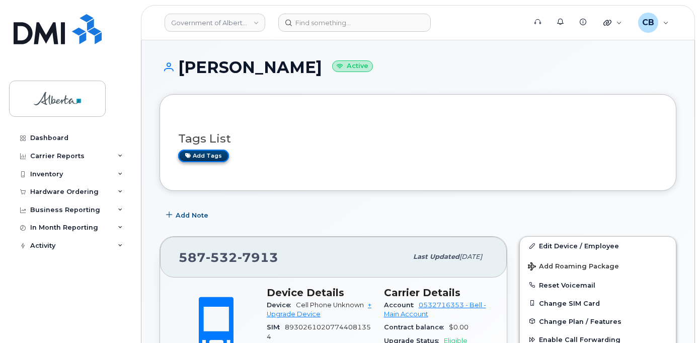
click at [203, 155] on link "Add tags" at bounding box center [203, 155] width 51 height 13
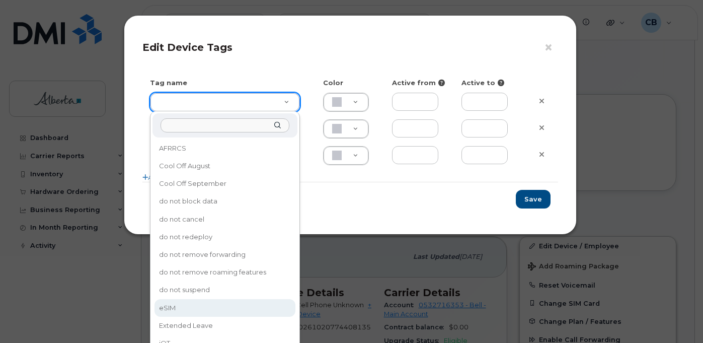
type input "eSIM"
type input "D6CDC1"
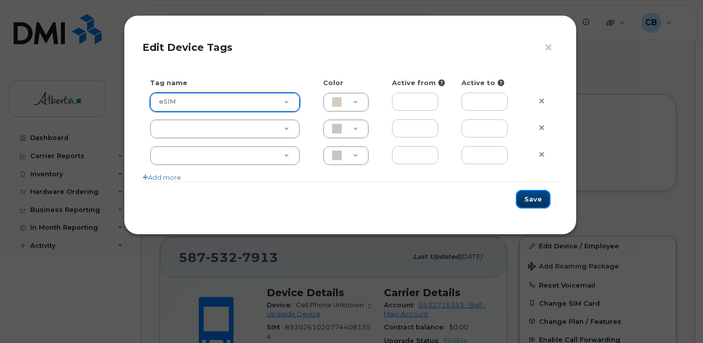
drag, startPoint x: 535, startPoint y: 192, endPoint x: 533, endPoint y: 201, distance: 8.8
click at [535, 193] on button "Save" at bounding box center [533, 199] width 35 height 19
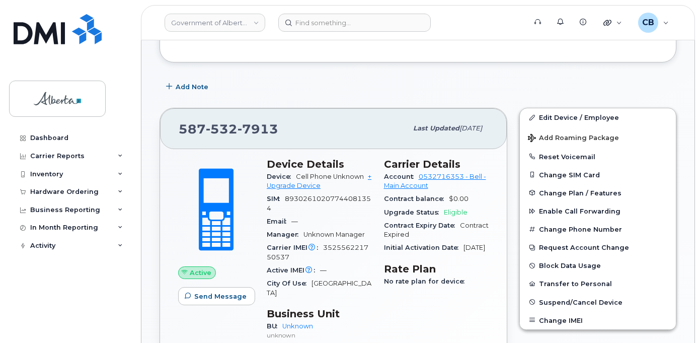
scroll to position [151, 0]
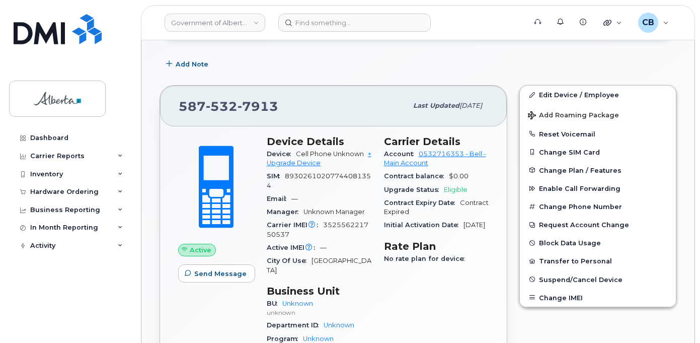
click at [337, 225] on span "352556221750537" at bounding box center [318, 229] width 102 height 17
copy span "352556221750537"
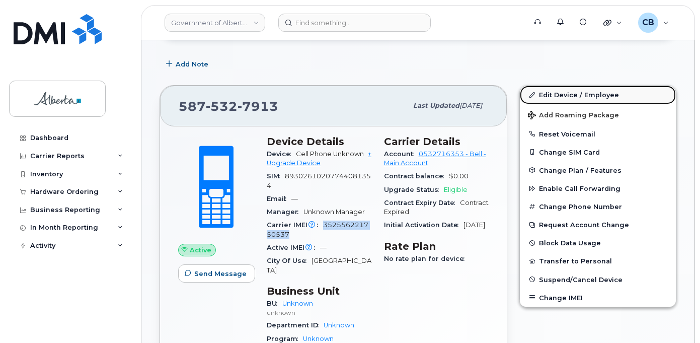
click at [574, 95] on link "Edit Device / Employee" at bounding box center [598, 95] width 156 height 18
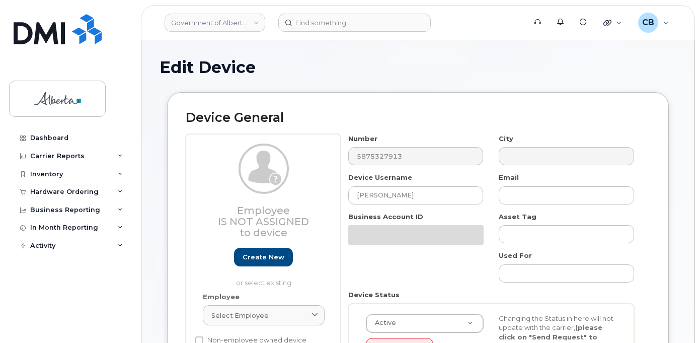
select select "4100854"
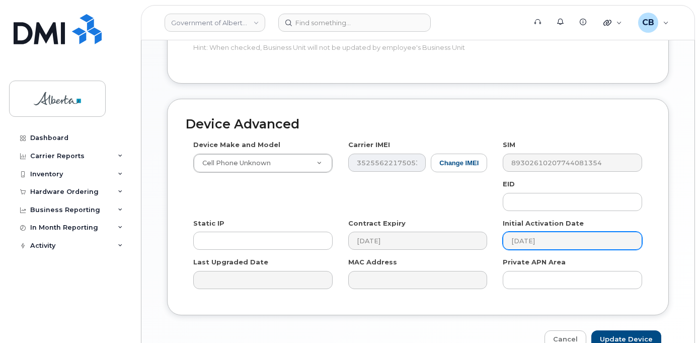
scroll to position [519, 0]
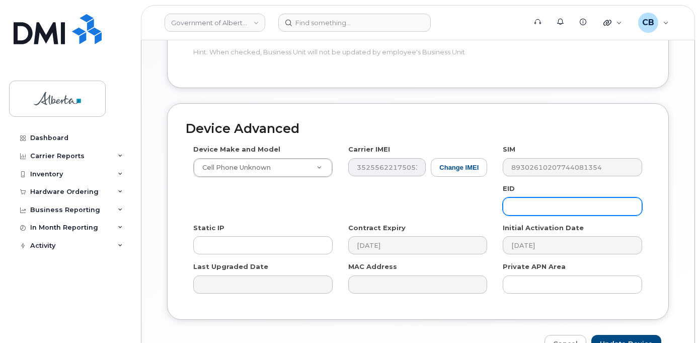
click at [512, 197] on input "text" at bounding box center [572, 206] width 139 height 18
paste input "89049032007008882600124745173472"
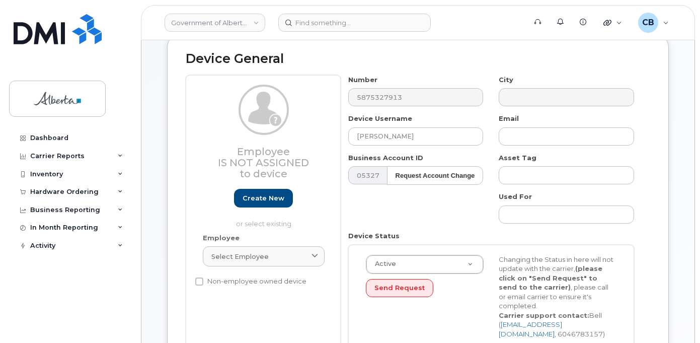
scroll to position [59, 0]
type input "89049032007008882600124745173472"
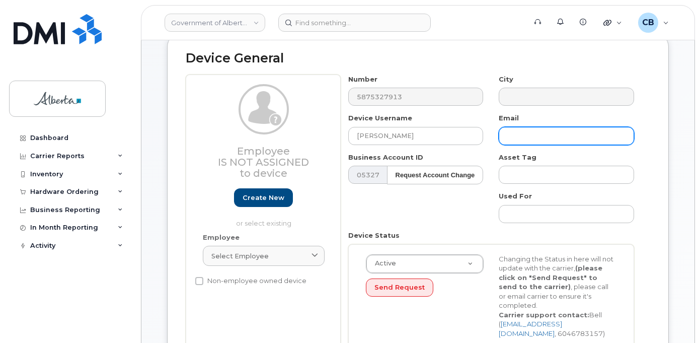
click at [529, 136] on input "text" at bounding box center [566, 136] width 135 height 18
paste input "[PERSON_NAME][EMAIL_ADDRESS][DOMAIN_NAME]"
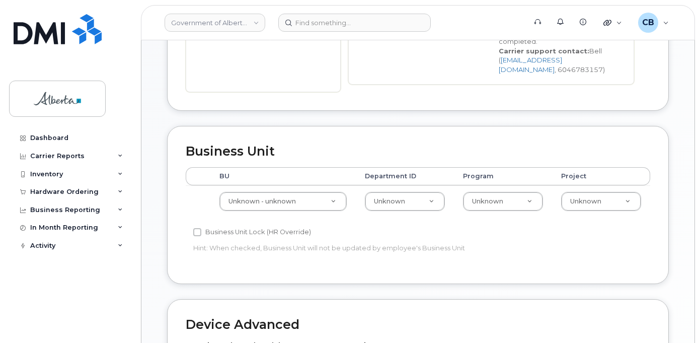
scroll to position [325, 0]
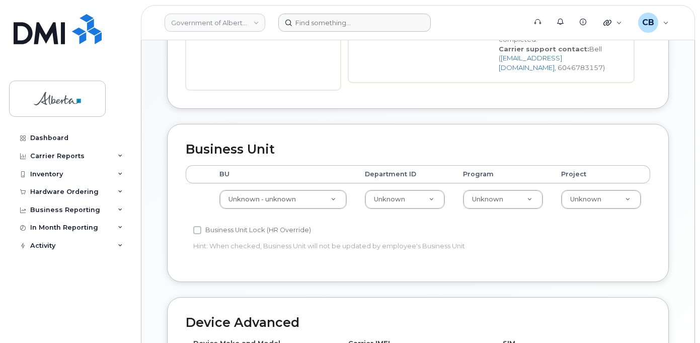
type input "[PERSON_NAME][EMAIL_ADDRESS][DOMAIN_NAME]"
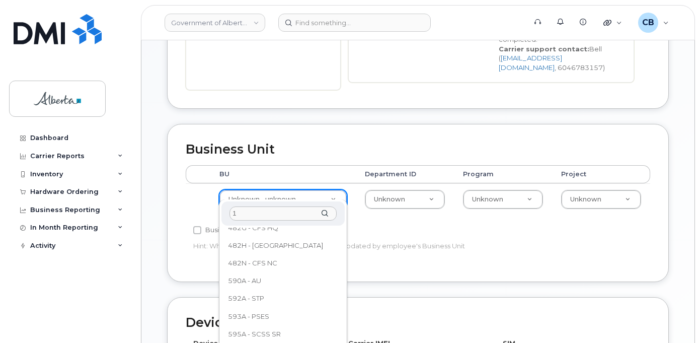
scroll to position [0, 0]
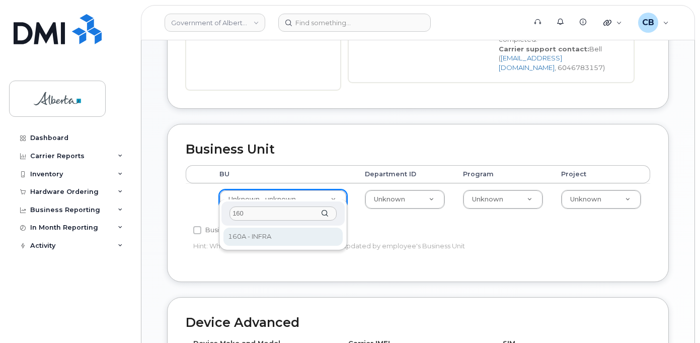
type input "160"
select select "4681665"
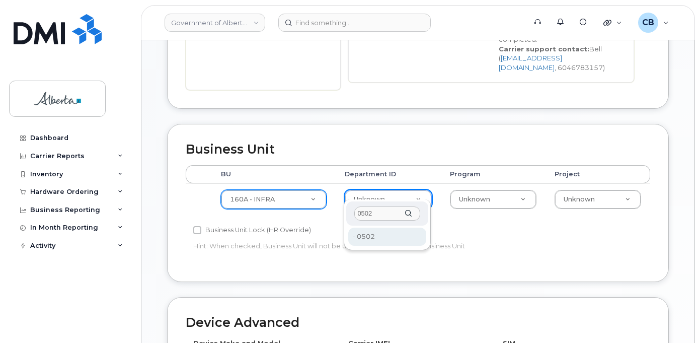
type input "0502"
type input "4752292"
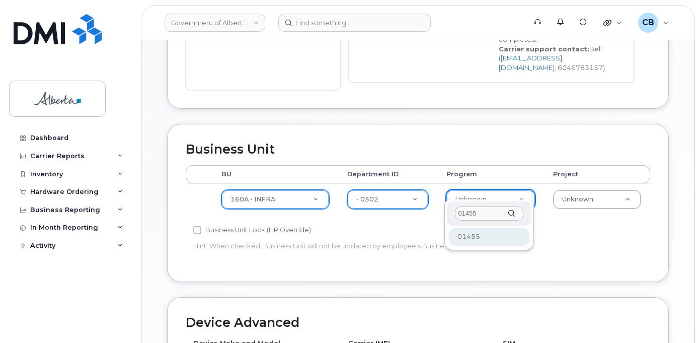
type input "01455"
type input "4753340"
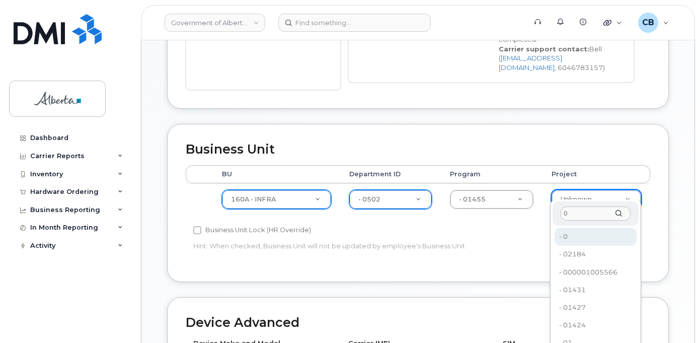
type input "0"
type input "4753728"
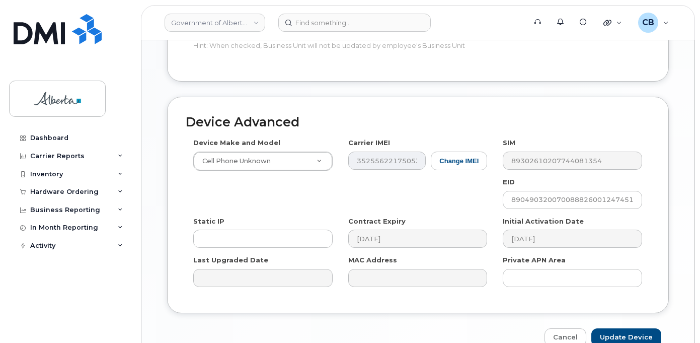
scroll to position [526, 0]
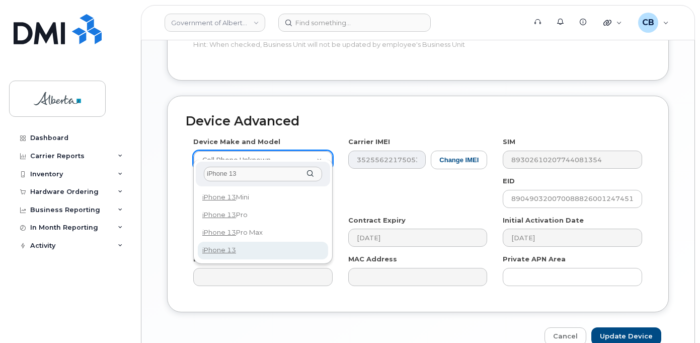
type input "iPhone 13"
drag, startPoint x: 227, startPoint y: 249, endPoint x: 231, endPoint y: 258, distance: 10.1
select select "2612"
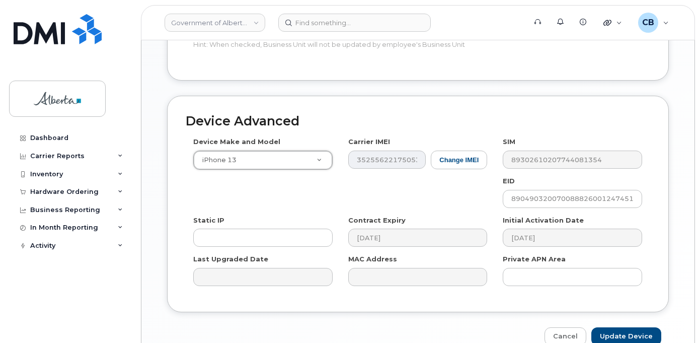
scroll to position [570, 0]
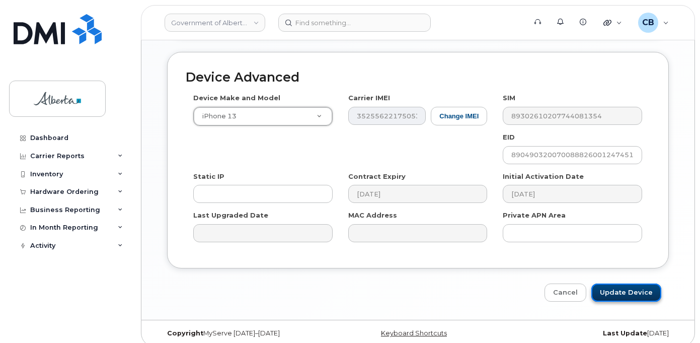
click at [622, 283] on input "Update Device" at bounding box center [626, 292] width 70 height 19
type input "Saving..."
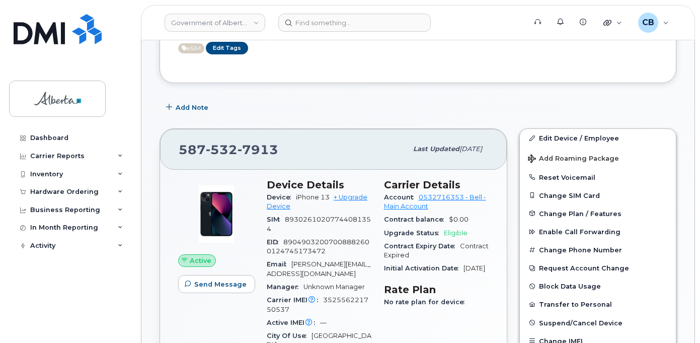
scroll to position [50, 0]
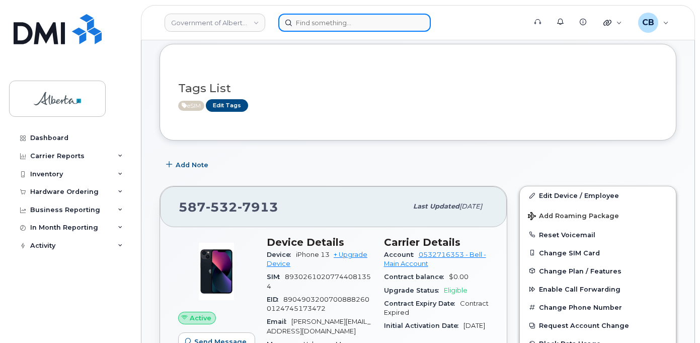
click at [310, 24] on input at bounding box center [354, 23] width 152 height 18
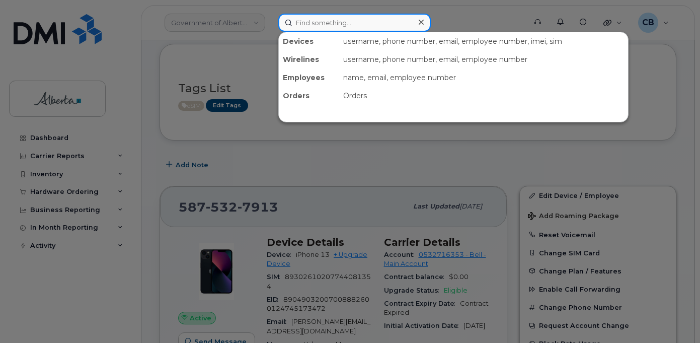
paste input "Sherry Wynnyk"
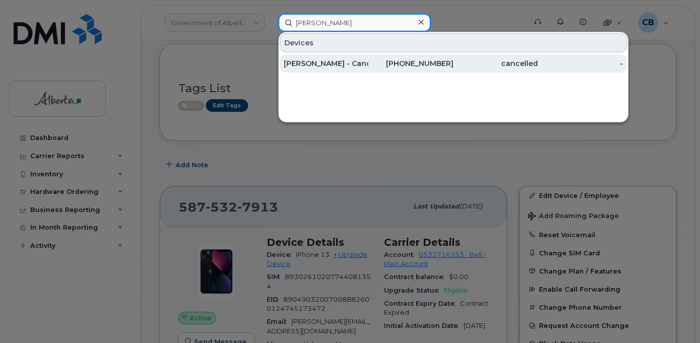
type input "Sherry Wynnyk"
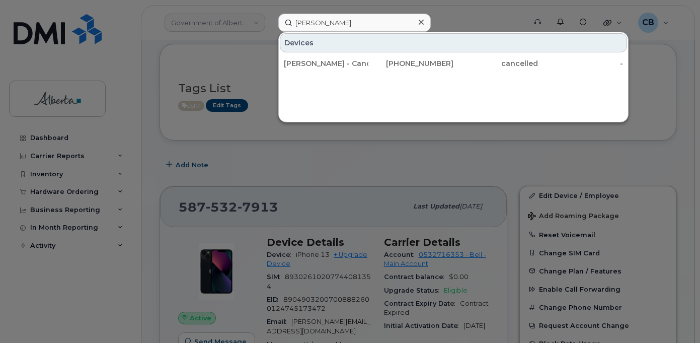
drag, startPoint x: 310, startPoint y: 64, endPoint x: 306, endPoint y: 80, distance: 16.6
click at [310, 64] on div "Kokulan Mahnediran - Cancel Sherry Wynnyk Confirmed" at bounding box center [326, 63] width 85 height 10
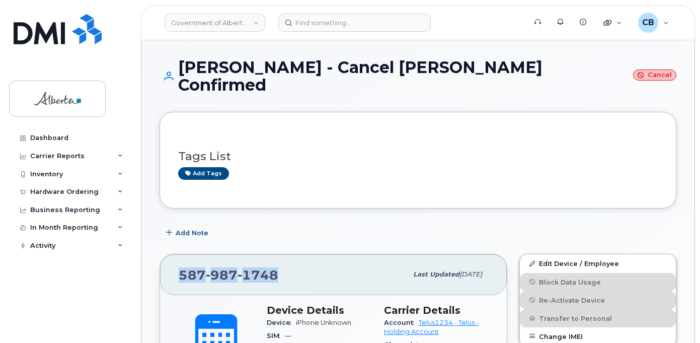
drag, startPoint x: 276, startPoint y: 273, endPoint x: 180, endPoint y: 274, distance: 96.6
click at [181, 275] on span "[PHONE_NUMBER]" at bounding box center [229, 274] width 100 height 15
copy span "[PHONE_NUMBER]"
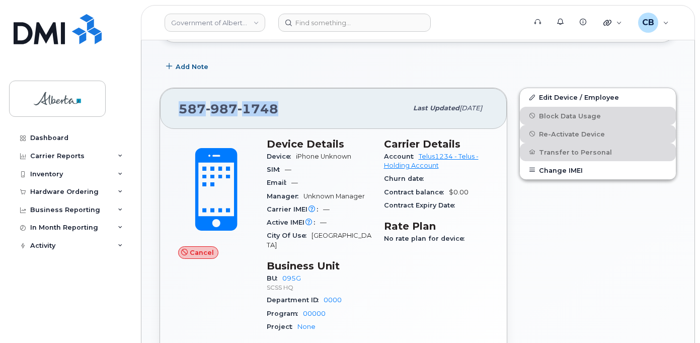
scroll to position [101, 0]
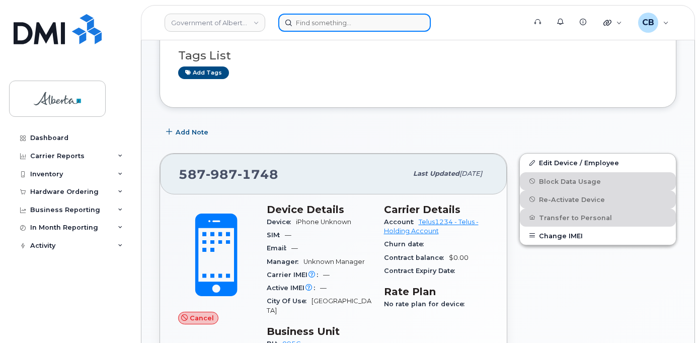
click at [339, 28] on input at bounding box center [354, 23] width 152 height 18
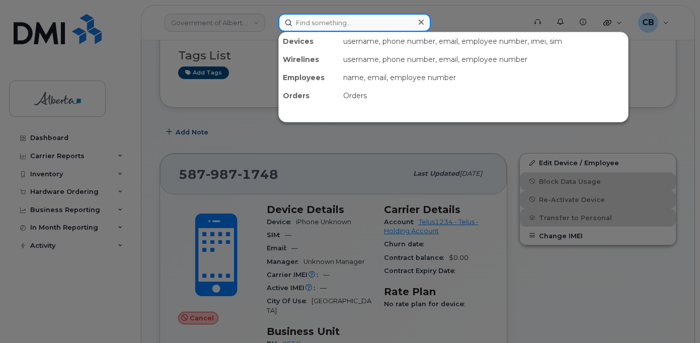
paste input "5873857305"
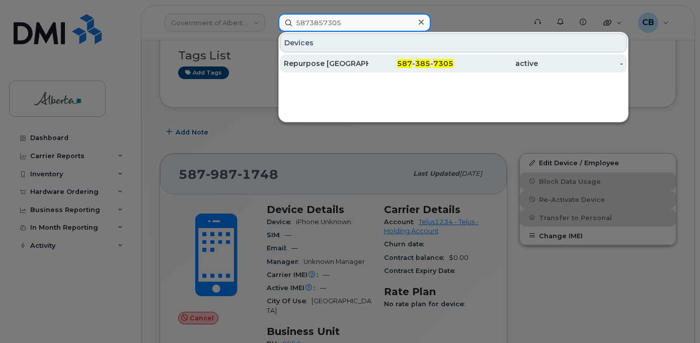
type input "5873857305"
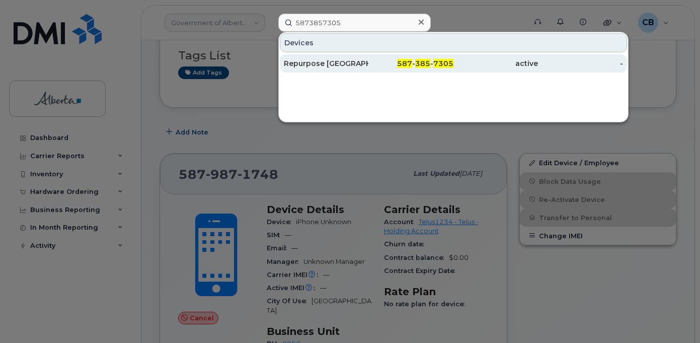
click at [317, 65] on div "Repurpose [GEOGRAPHIC_DATA]" at bounding box center [326, 63] width 85 height 10
